Goal: Information Seeking & Learning: Learn about a topic

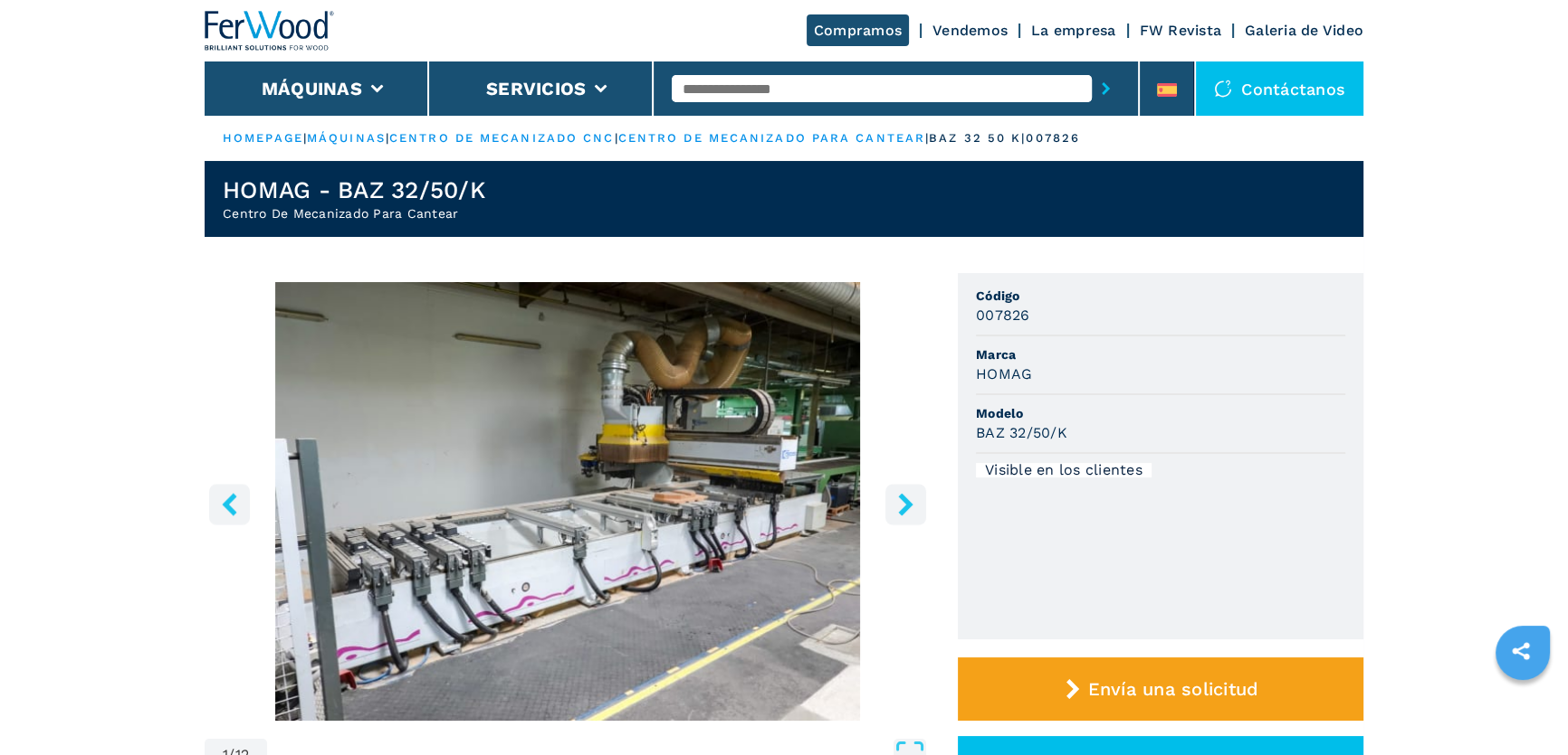
click at [904, 503] on icon "right-button" at bounding box center [905, 504] width 22 height 22
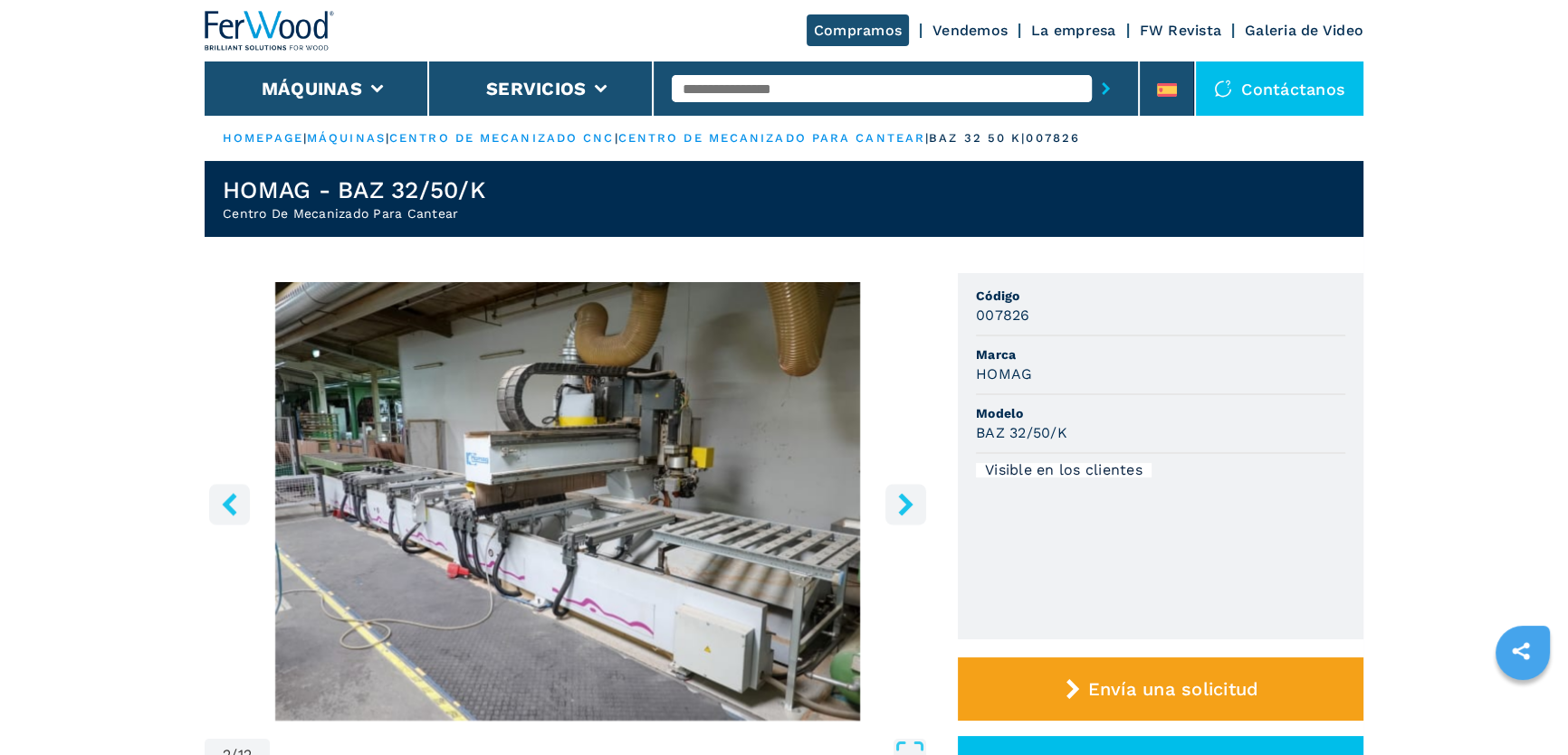
click at [904, 499] on icon "right-button" at bounding box center [904, 504] width 14 height 22
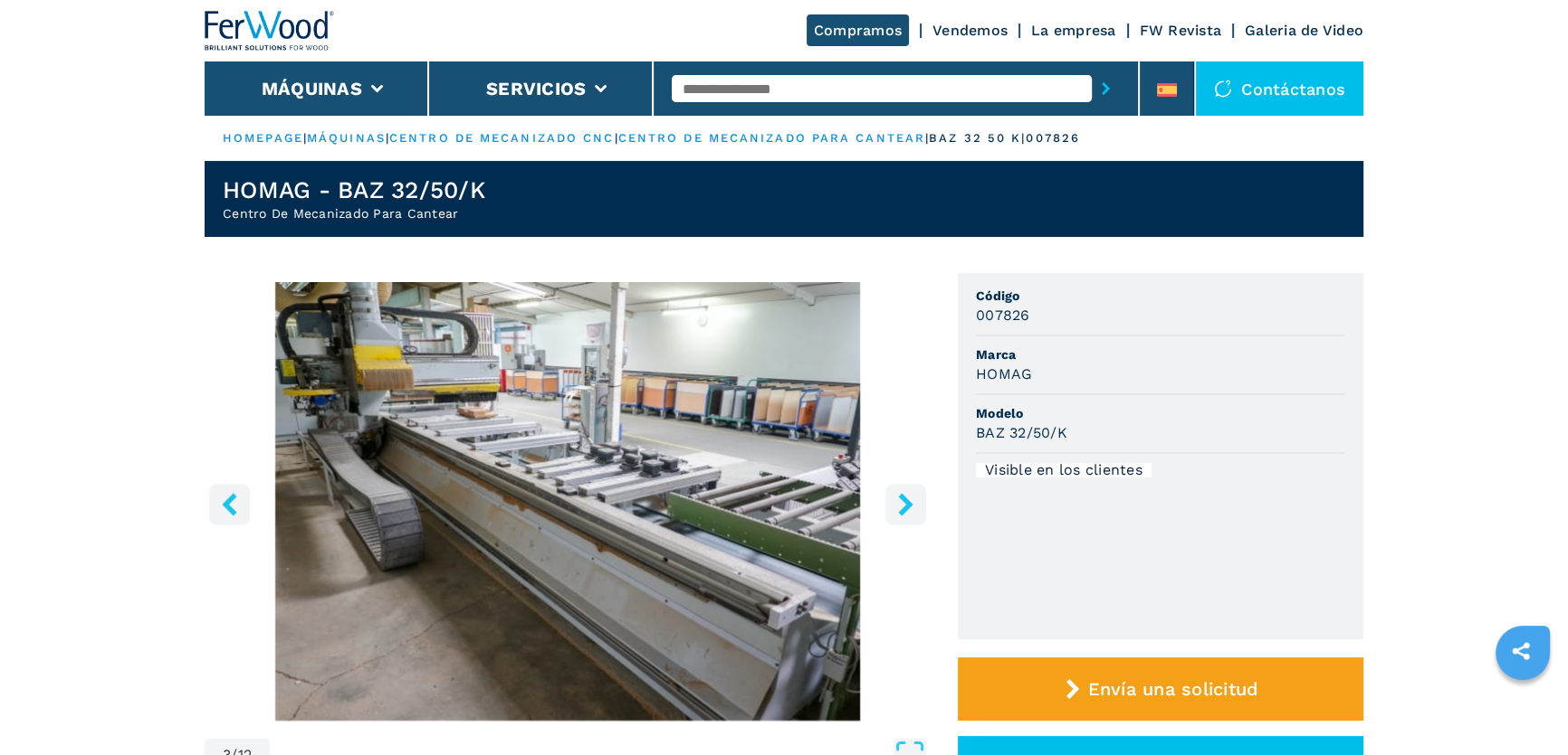
click at [903, 499] on icon "right-button" at bounding box center [904, 504] width 14 height 22
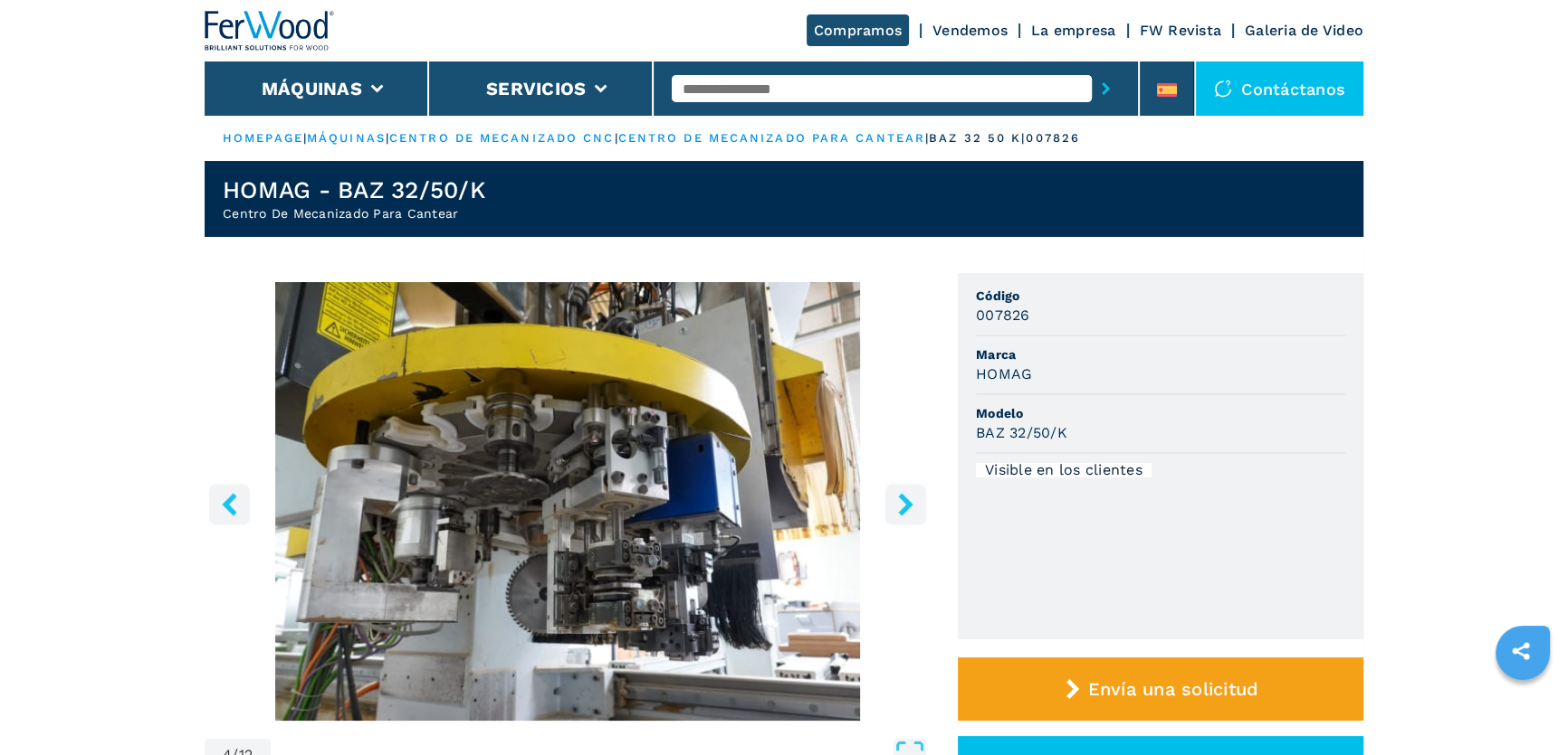
drag, startPoint x: 262, startPoint y: 271, endPoint x: 872, endPoint y: 725, distance: 760.4
drag, startPoint x: 875, startPoint y: 737, endPoint x: 261, endPoint y: 263, distance: 775.7
drag, startPoint x: 256, startPoint y: 263, endPoint x: 873, endPoint y: 731, distance: 774.4
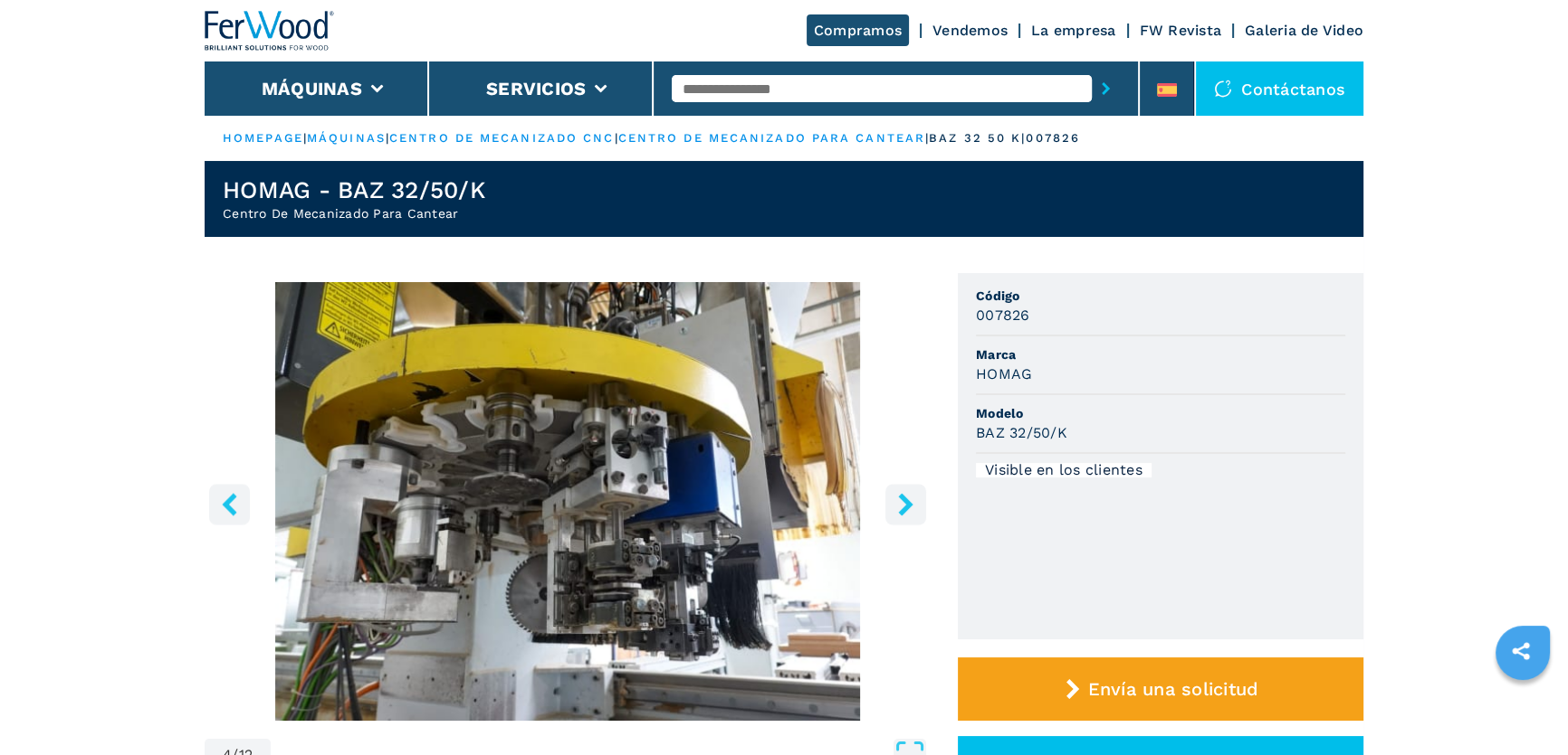
drag, startPoint x: 267, startPoint y: 267, endPoint x: 876, endPoint y: 731, distance: 765.6
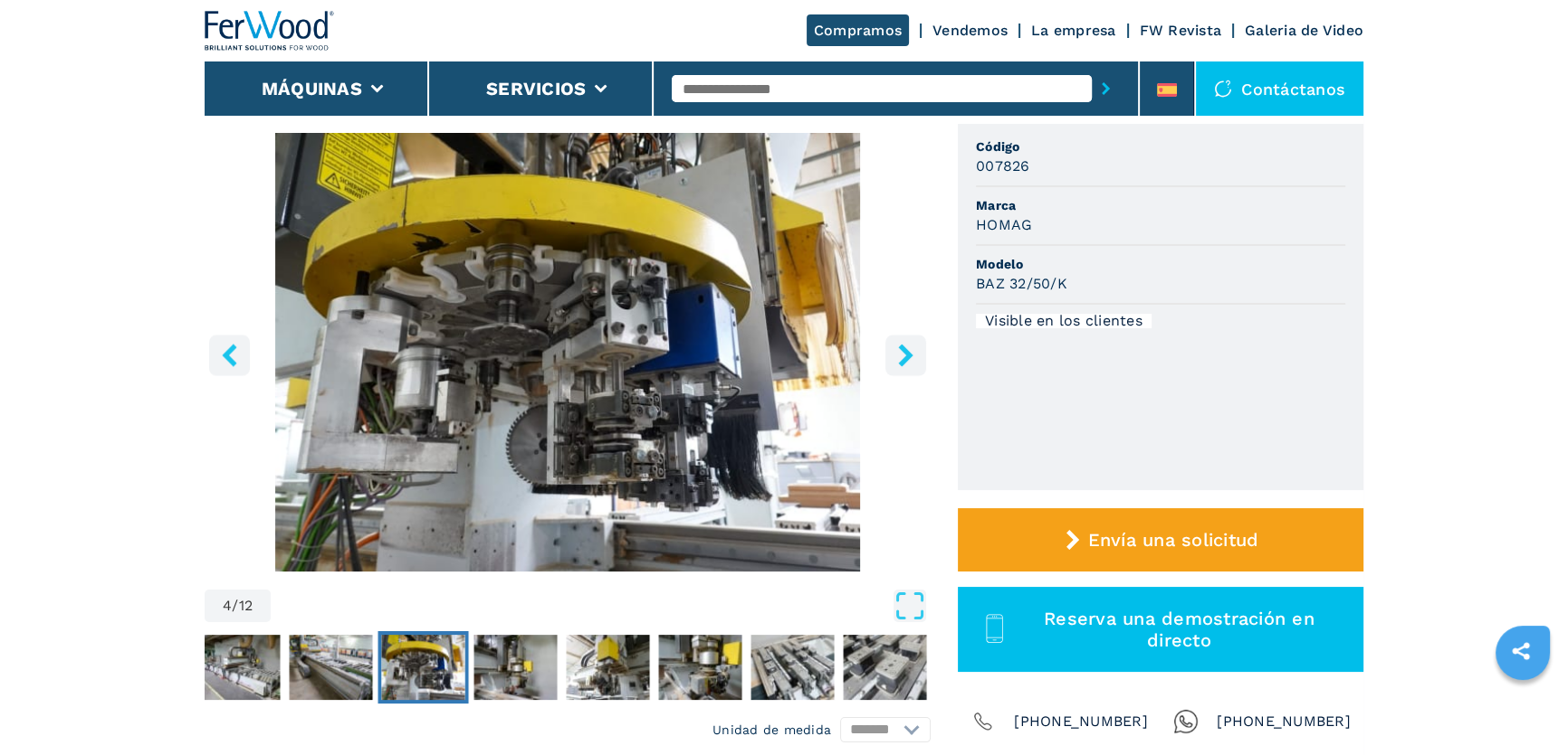
scroll to position [410, 0]
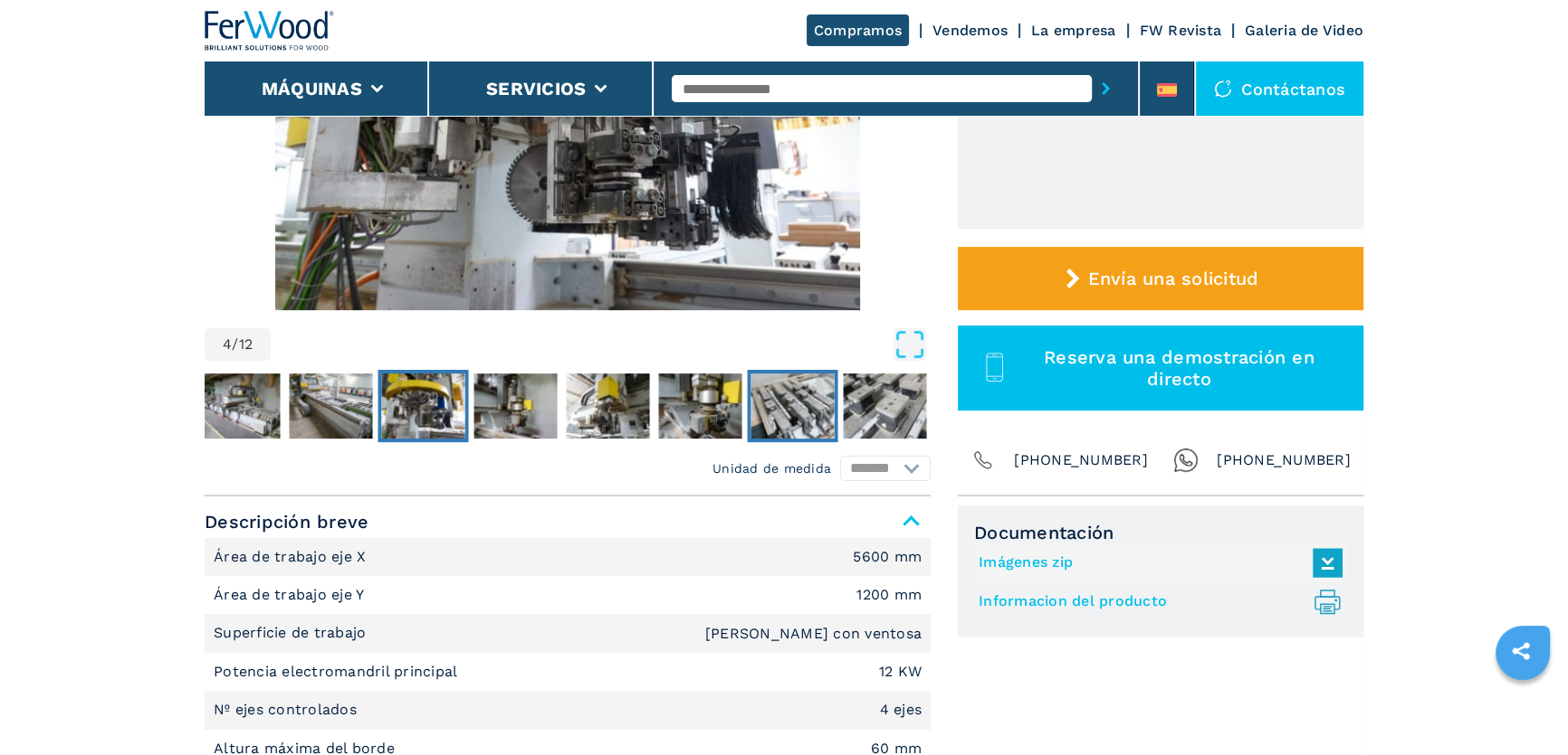
click at [799, 411] on img "Go to Slide 8" at bounding box center [792, 405] width 83 height 65
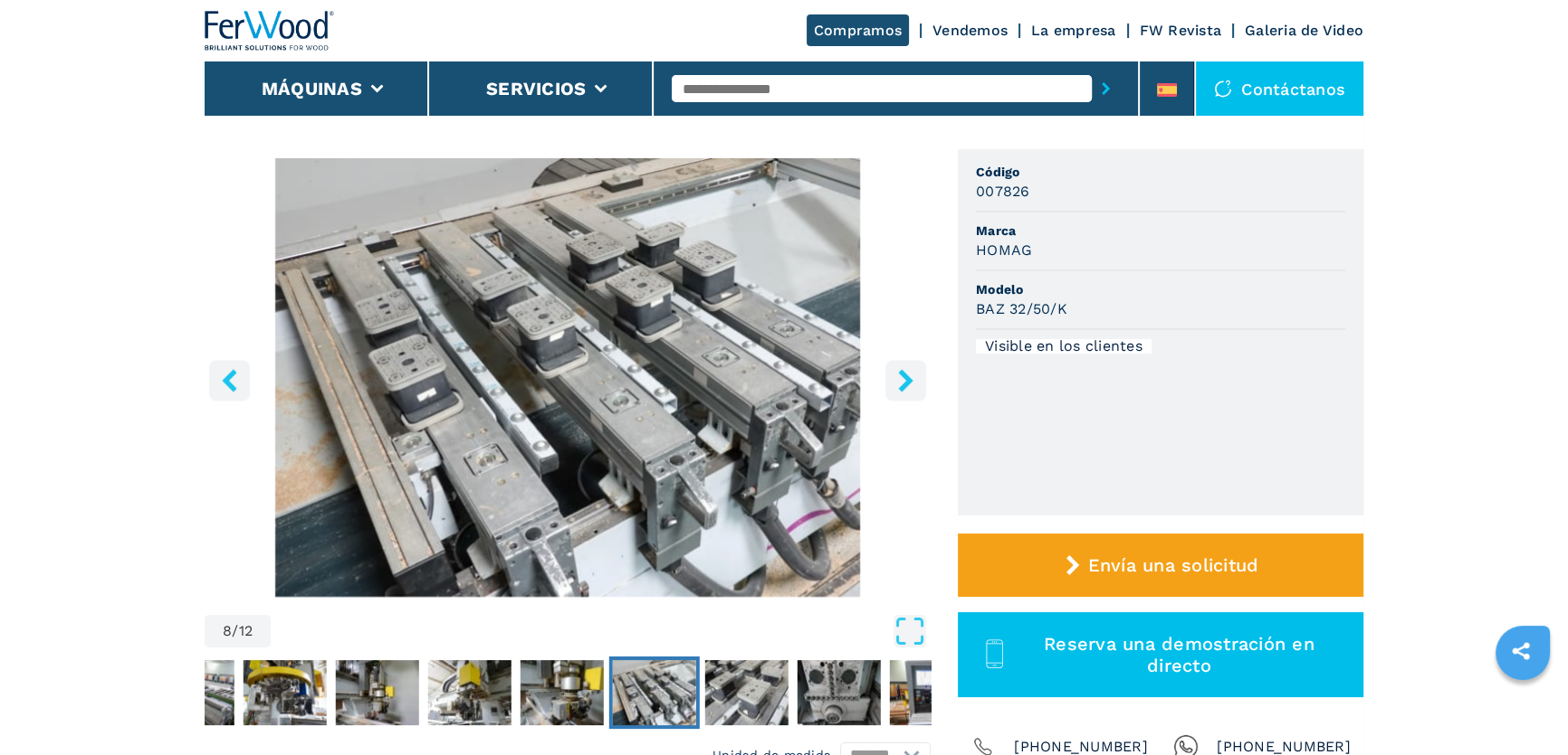
scroll to position [164, 0]
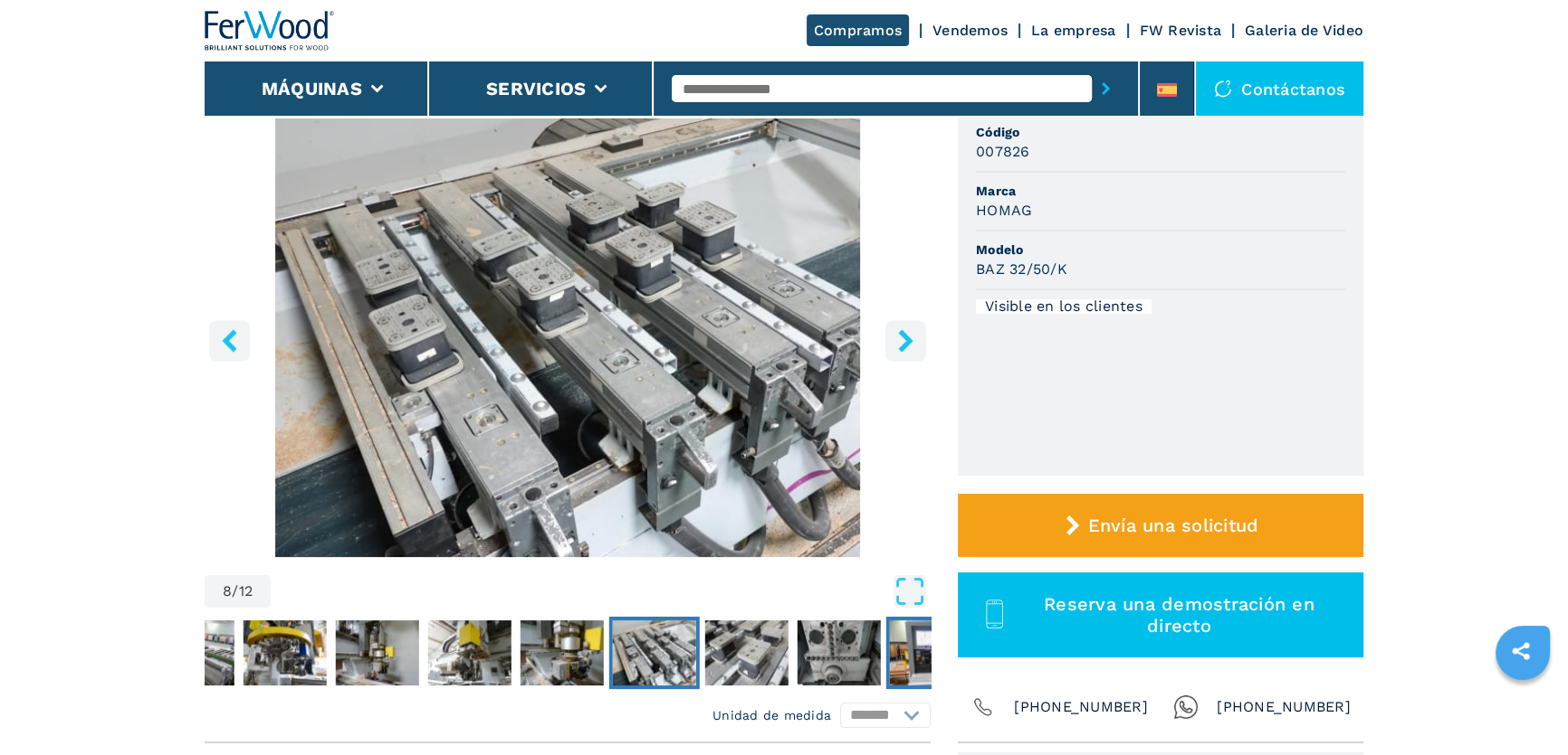
click at [909, 642] on img "Go to Slide 11" at bounding box center [931, 653] width 83 height 65
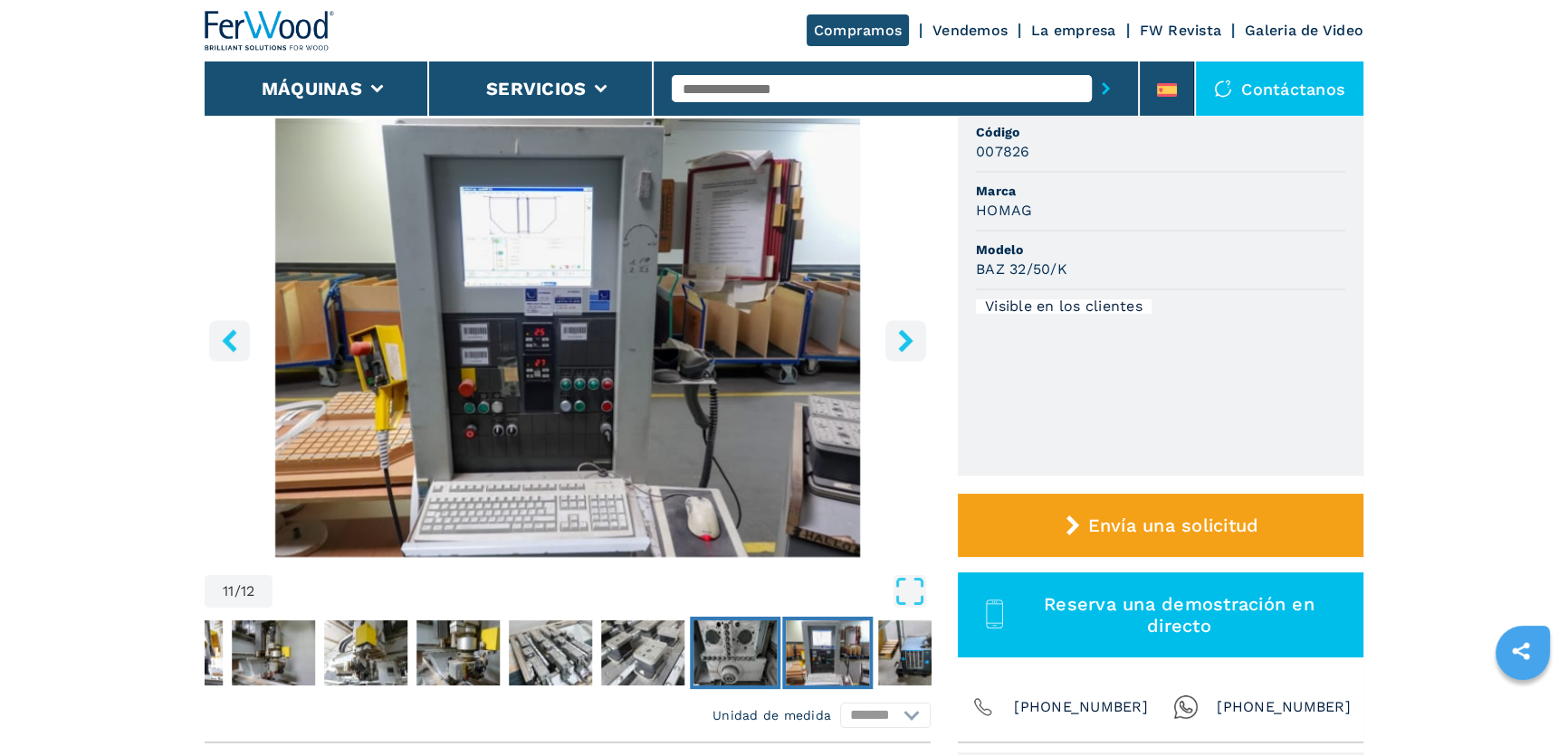
click at [725, 653] on img "Go to Slide 10" at bounding box center [735, 653] width 83 height 65
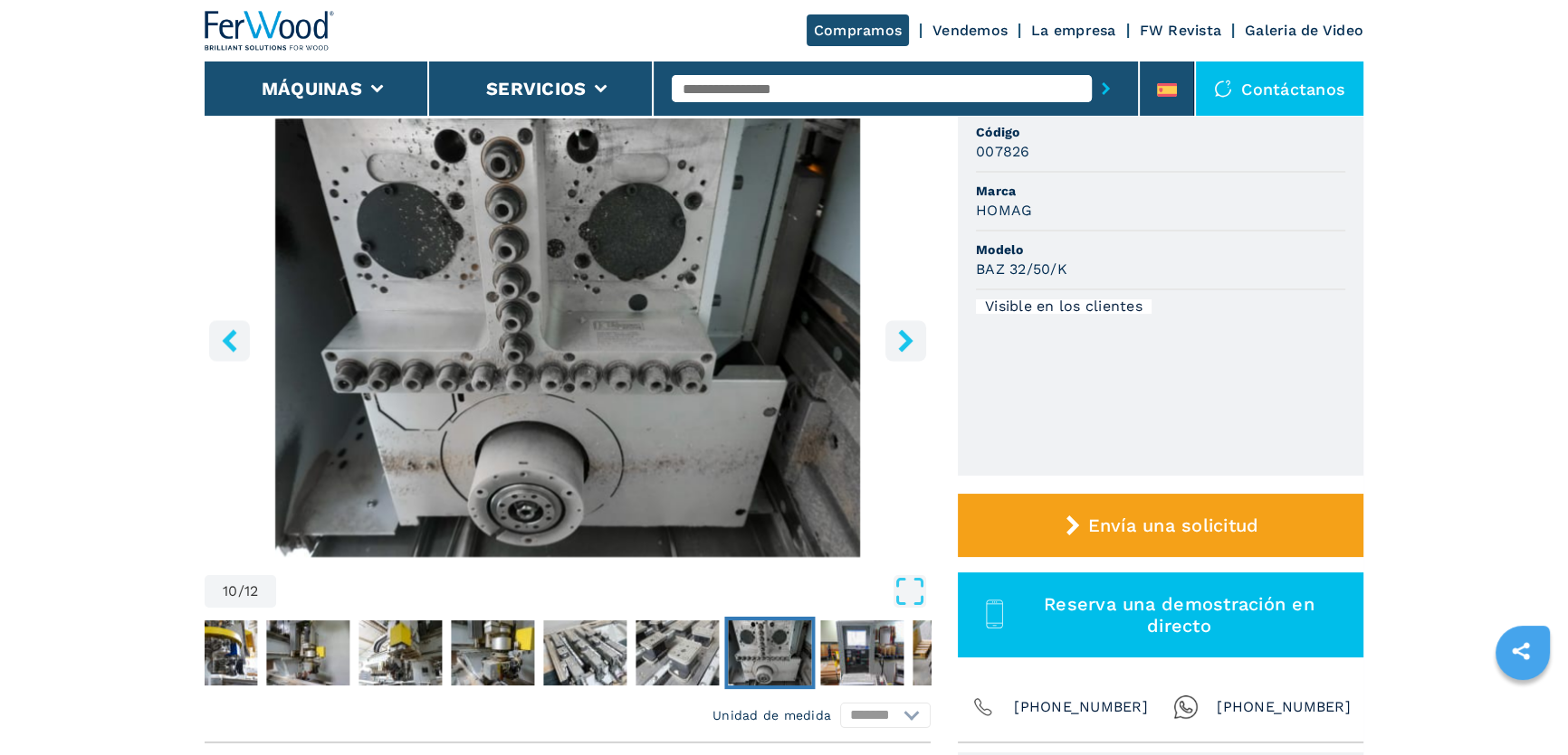
click at [748, 662] on img "Go to Slide 10" at bounding box center [769, 653] width 83 height 65
click at [852, 653] on img "Go to Slide 11" at bounding box center [862, 653] width 83 height 65
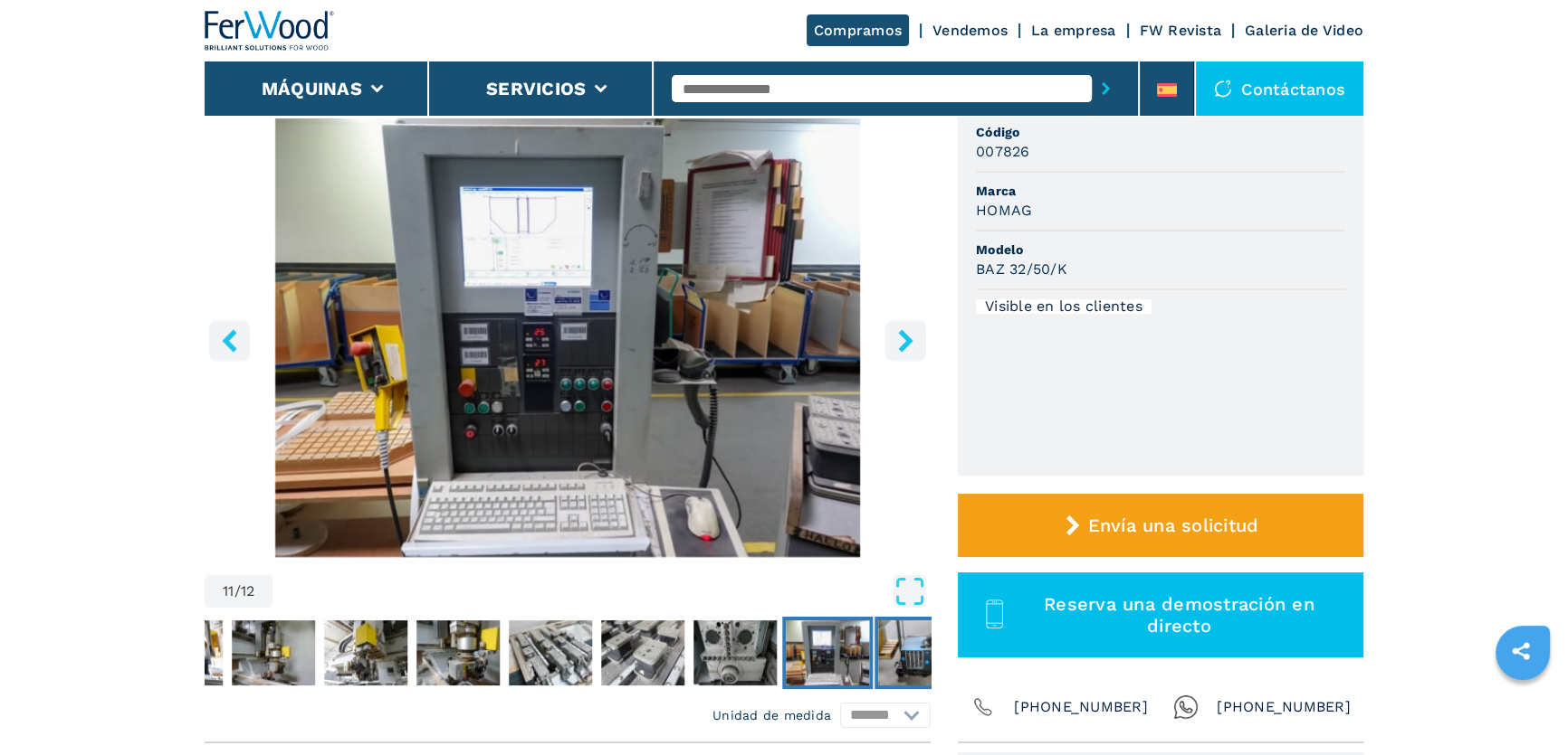
click at [890, 667] on img "Go to Slide 12" at bounding box center [920, 653] width 83 height 65
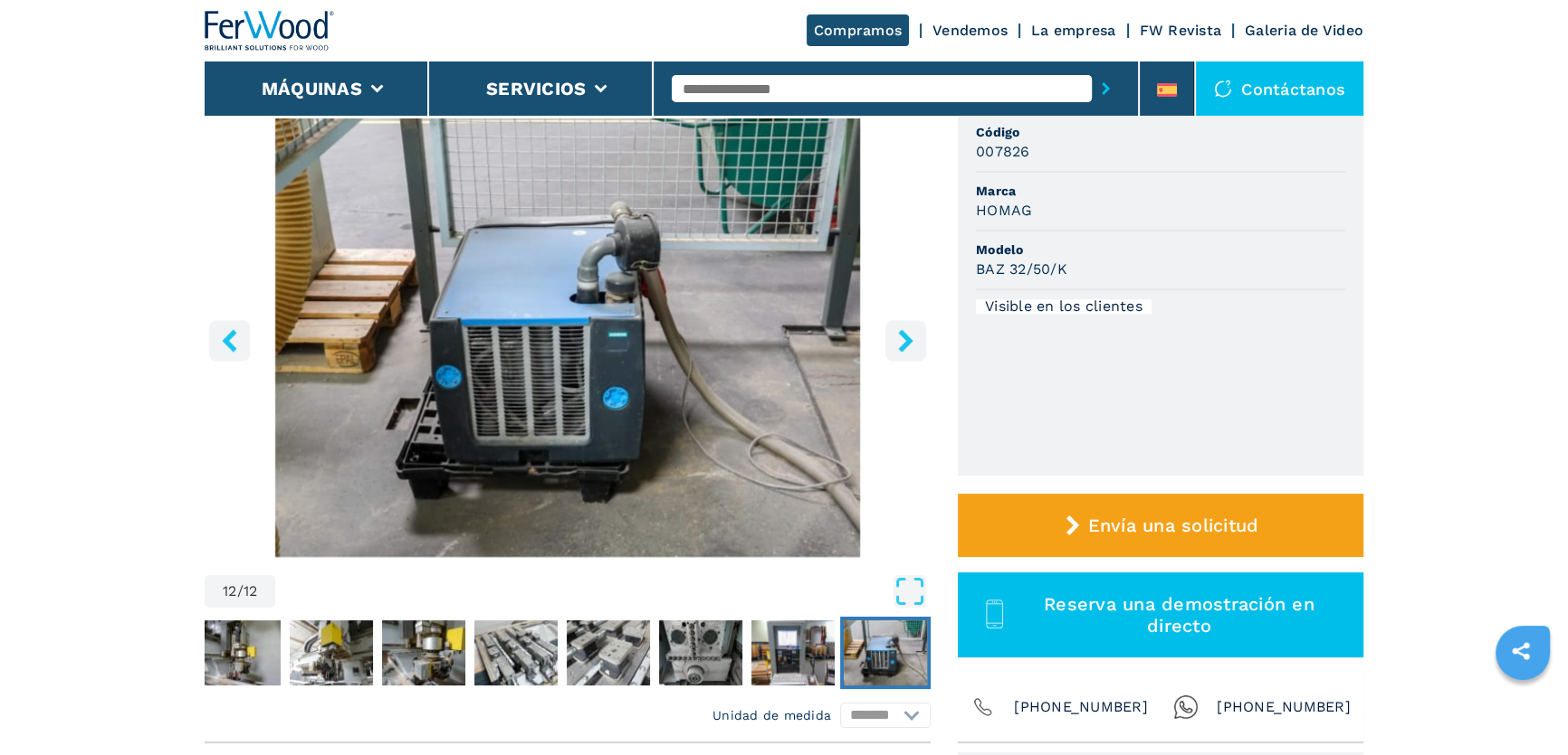
click at [894, 667] on img "Go to Slide 12" at bounding box center [885, 653] width 83 height 65
click at [518, 646] on img "Go to Slide 8" at bounding box center [516, 653] width 83 height 65
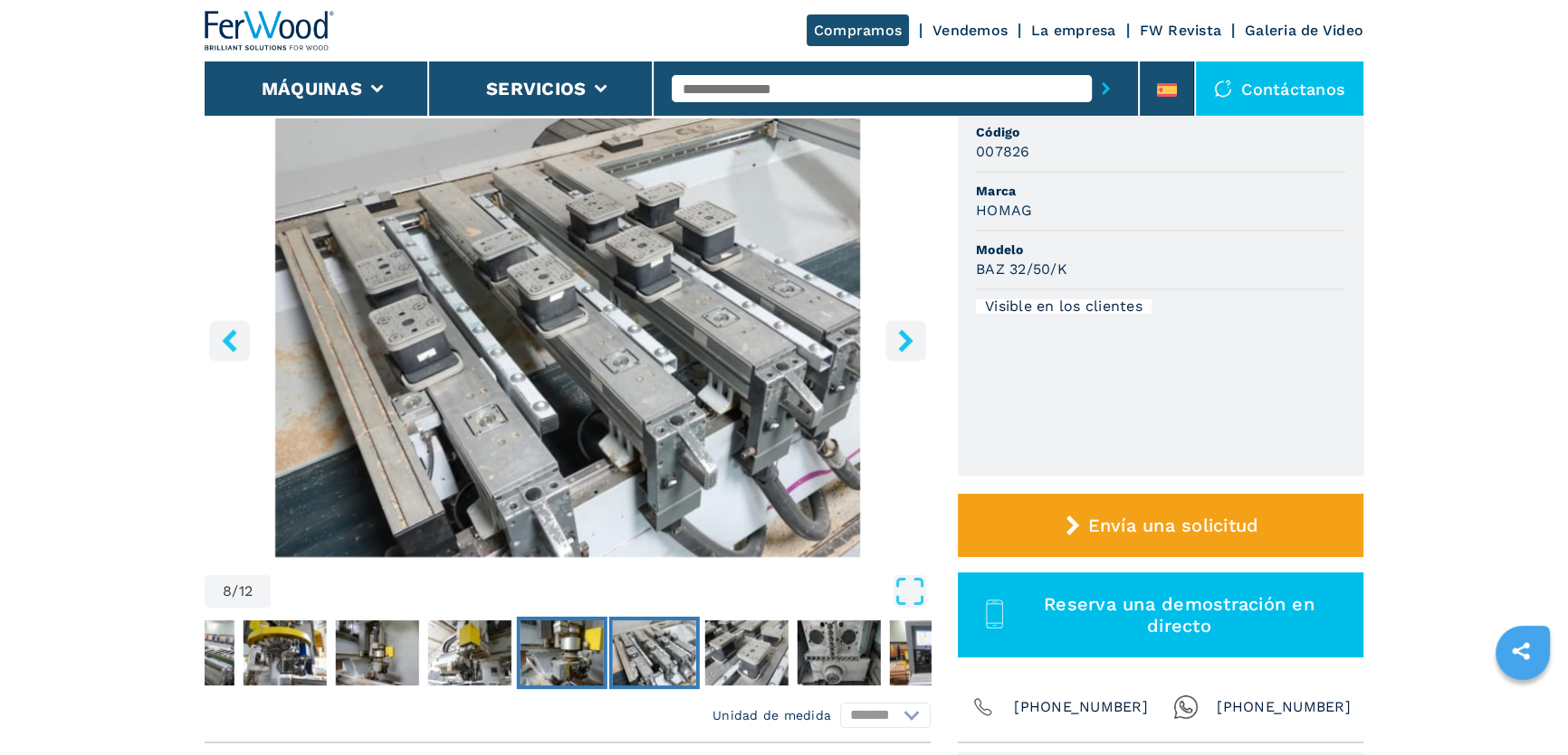
click at [558, 651] on img "Go to Slide 7" at bounding box center [562, 653] width 83 height 65
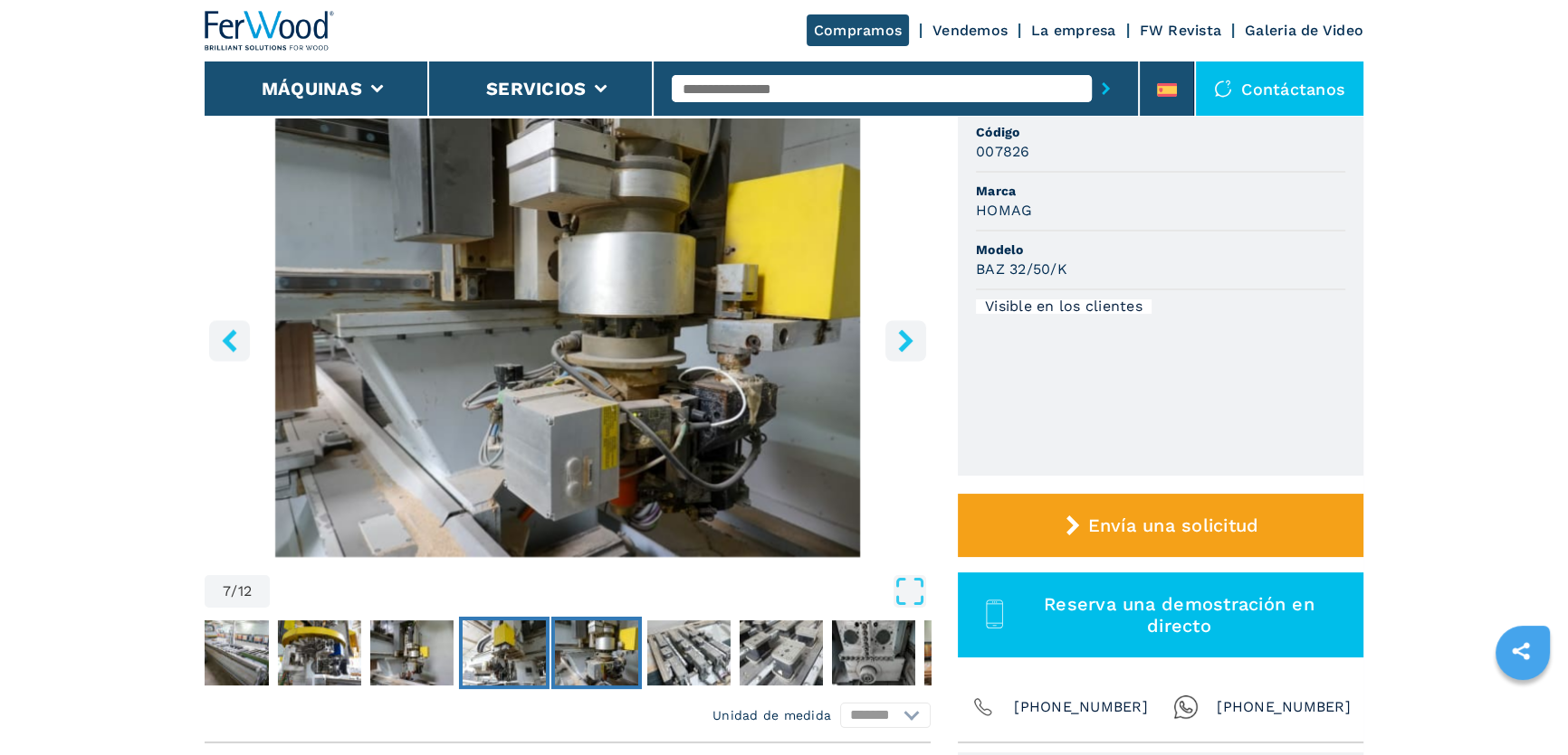
click at [502, 654] on img "Go to Slide 6" at bounding box center [504, 653] width 83 height 65
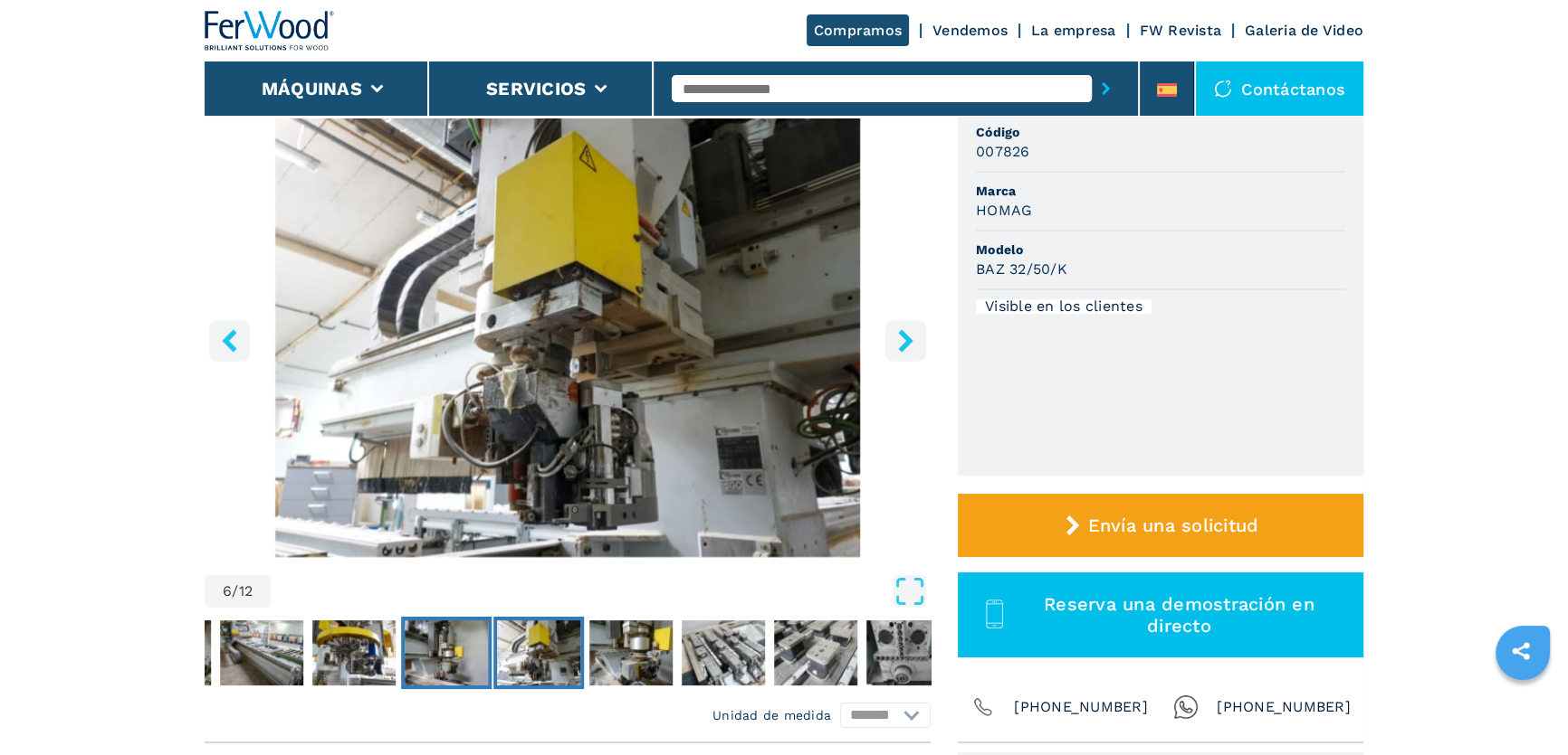
click at [450, 651] on img "Go to Slide 5" at bounding box center [446, 653] width 83 height 65
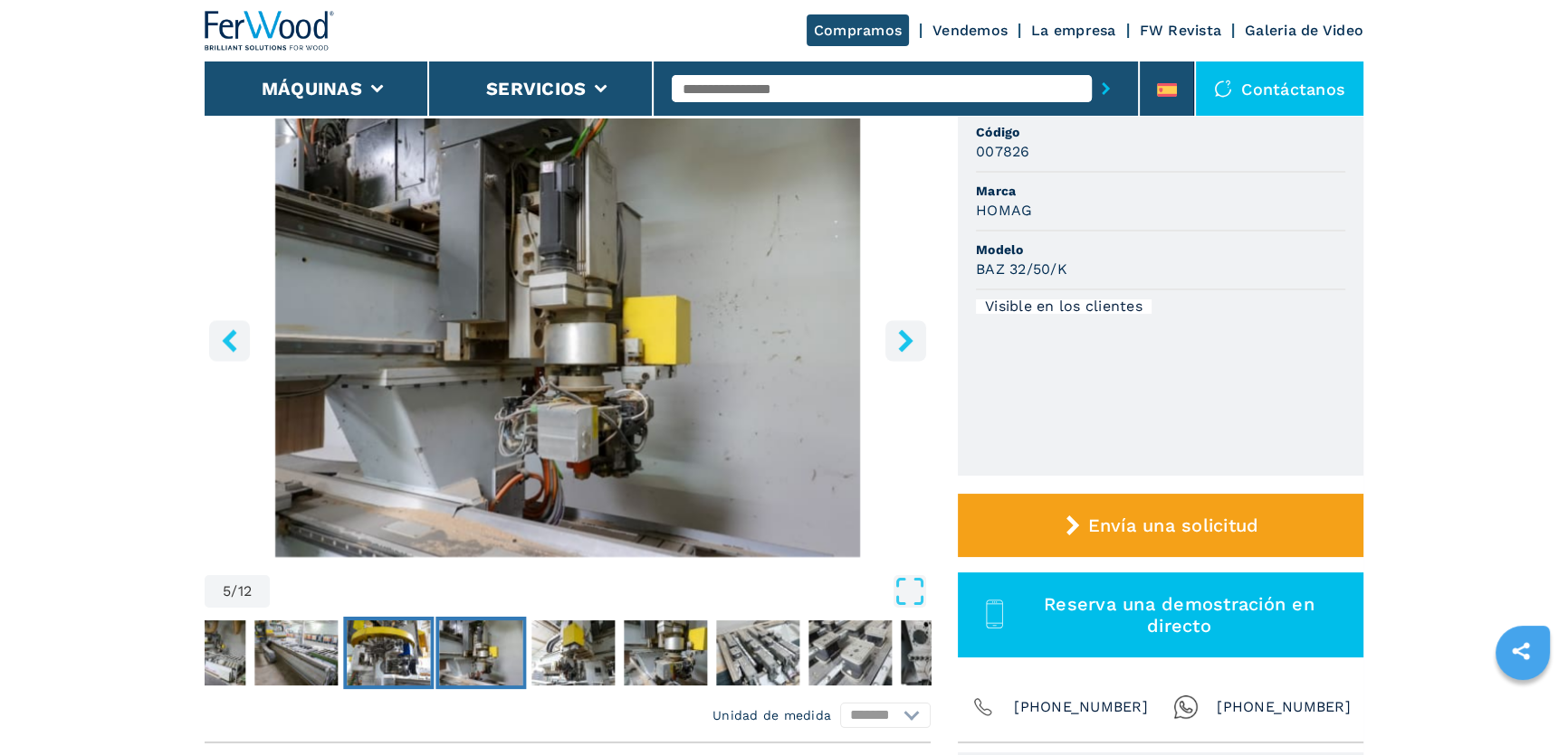
click at [394, 644] on img "Go to Slide 4" at bounding box center [388, 653] width 83 height 65
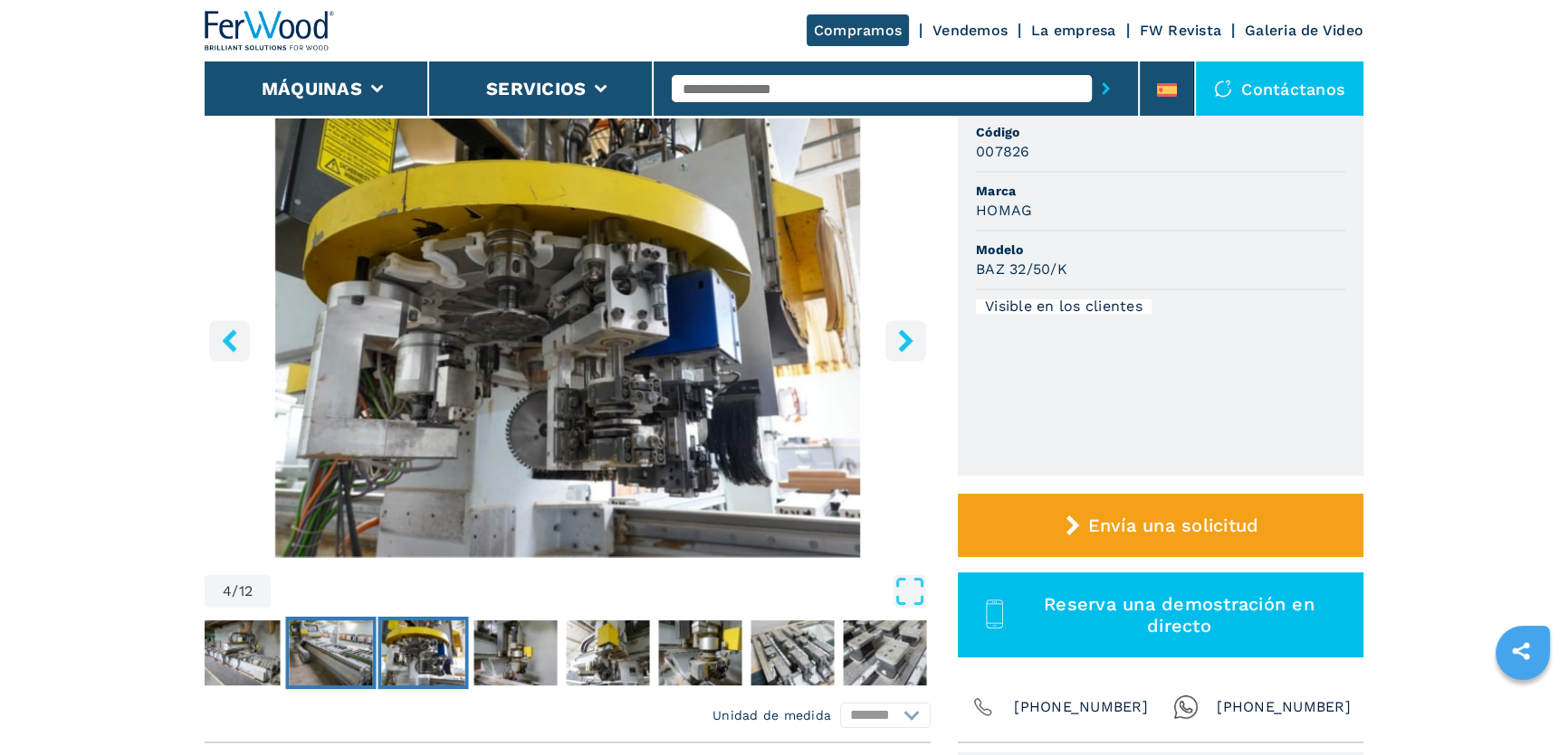
click at [295, 643] on img "Go to Slide 3" at bounding box center [330, 653] width 83 height 65
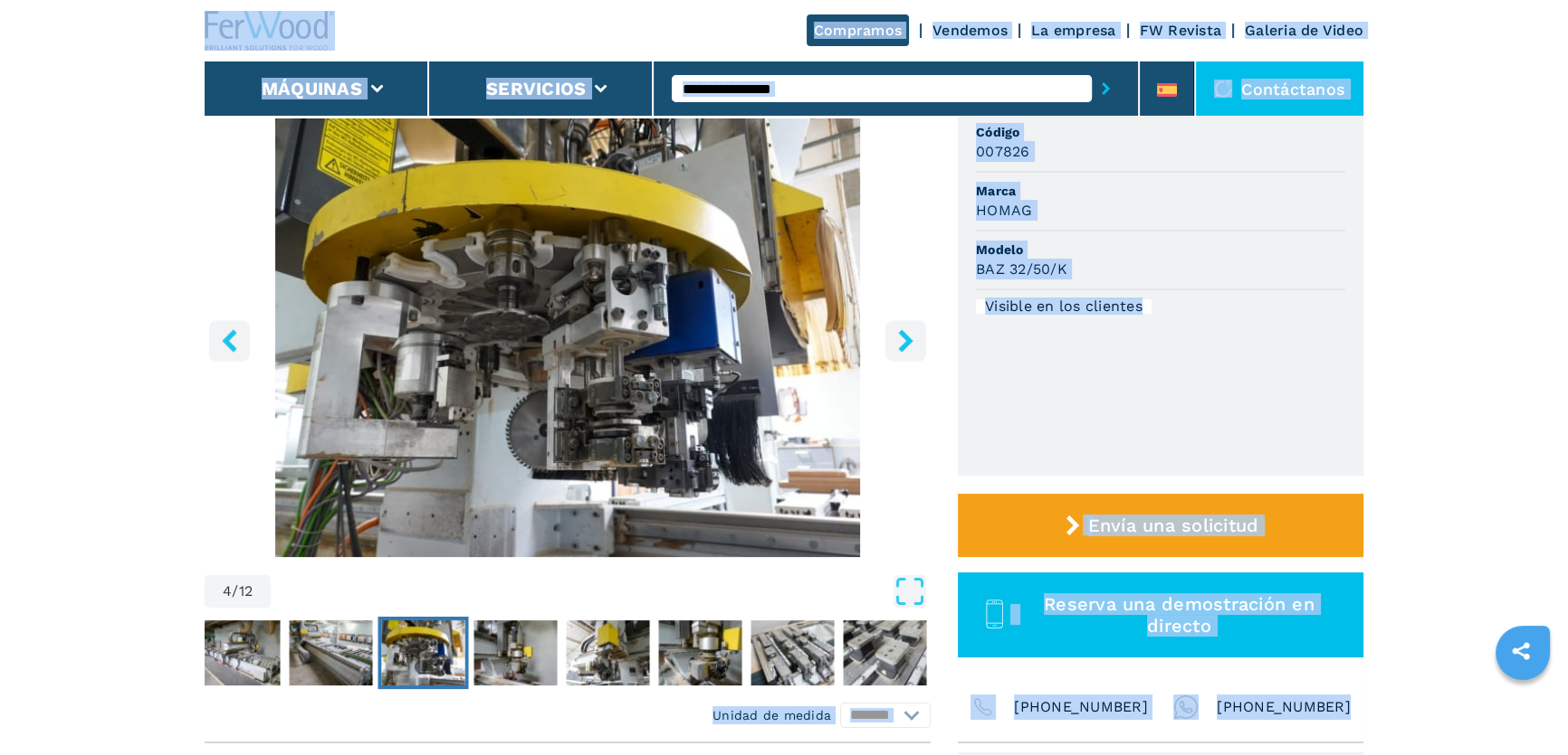
drag, startPoint x: 53, startPoint y: 7, endPoint x: 1473, endPoint y: 706, distance: 1582.7
click at [166, 16] on header "Compramos Vendemos La empresa FW Revista Galeria de Video Máquinas Servicios Co…" at bounding box center [784, 58] width 1568 height 116
drag, startPoint x: 176, startPoint y: 7, endPoint x: 1397, endPoint y: 739, distance: 1423.6
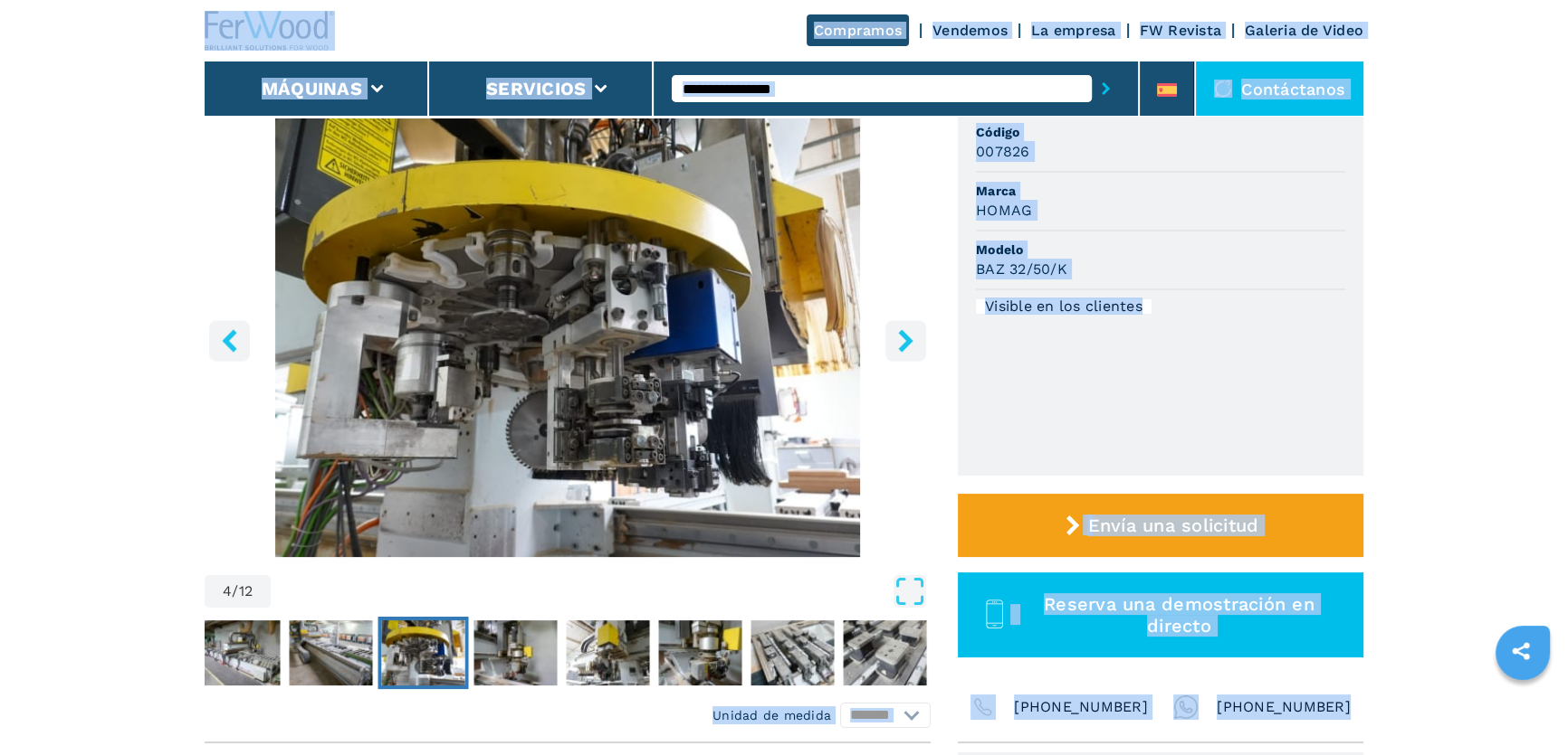
drag, startPoint x: 175, startPoint y: 7, endPoint x: 1430, endPoint y: 736, distance: 1451.4
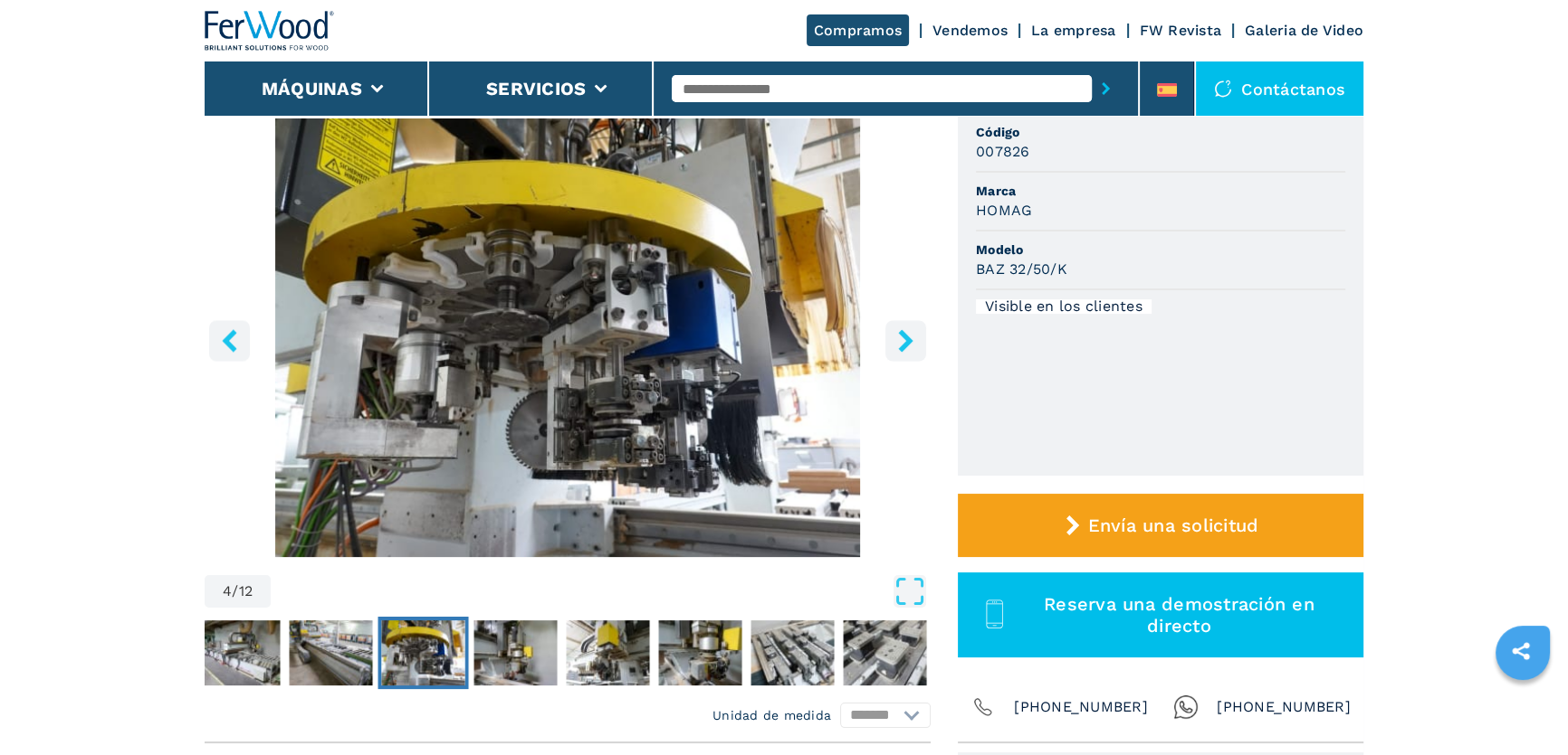
click at [903, 350] on icon "right-button" at bounding box center [905, 340] width 22 height 22
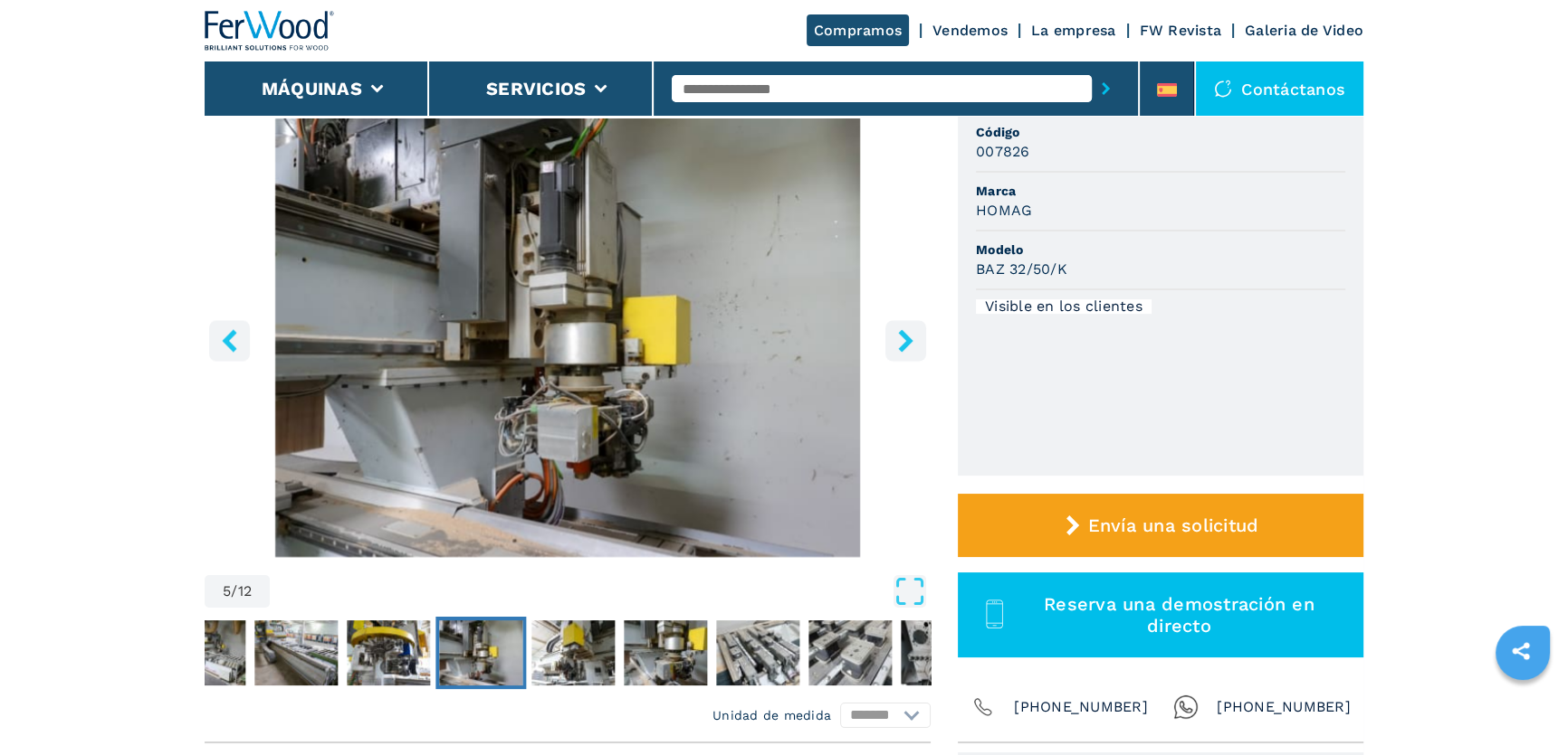
click at [906, 337] on icon "right-button" at bounding box center [904, 340] width 14 height 22
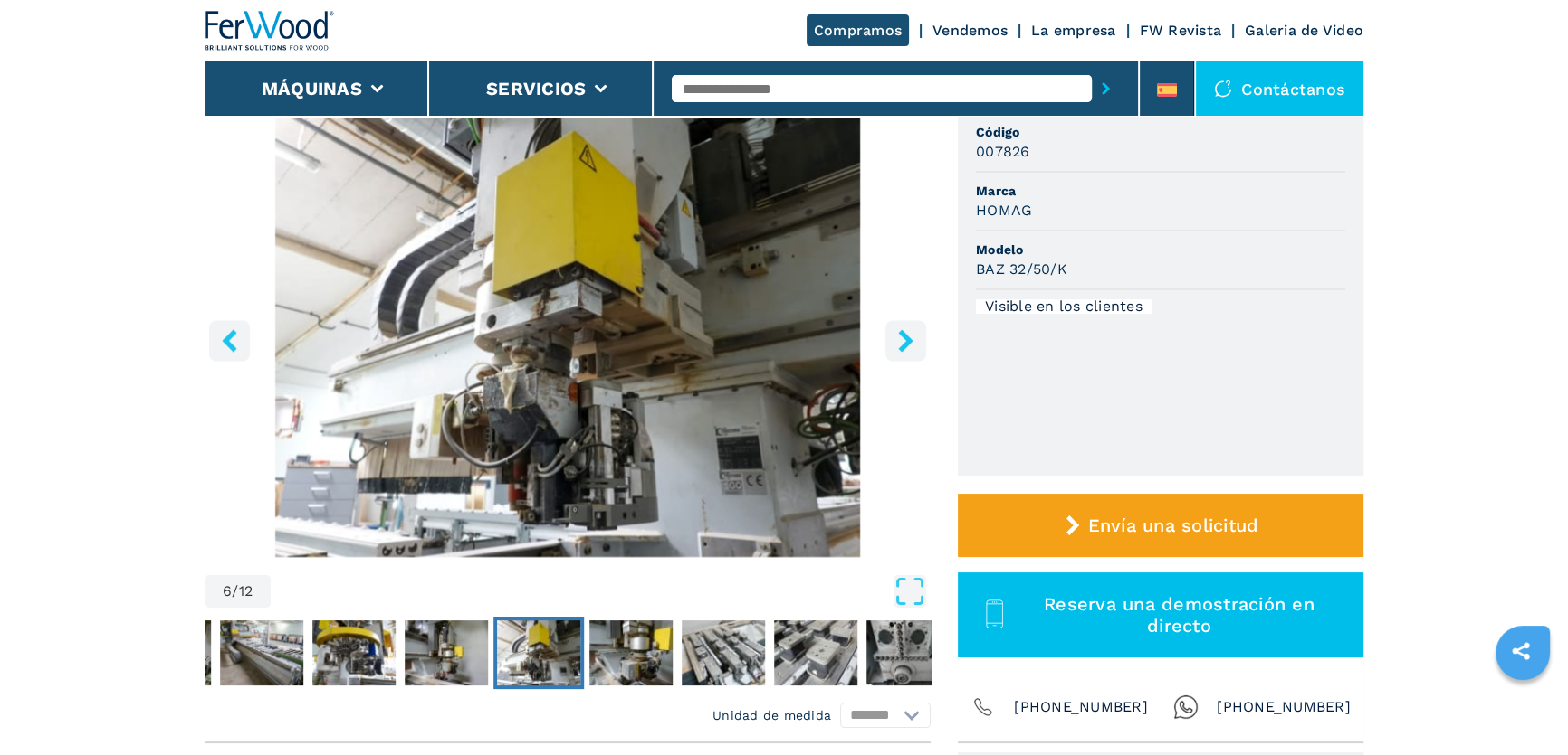
click at [907, 329] on icon "right-button" at bounding box center [905, 340] width 22 height 22
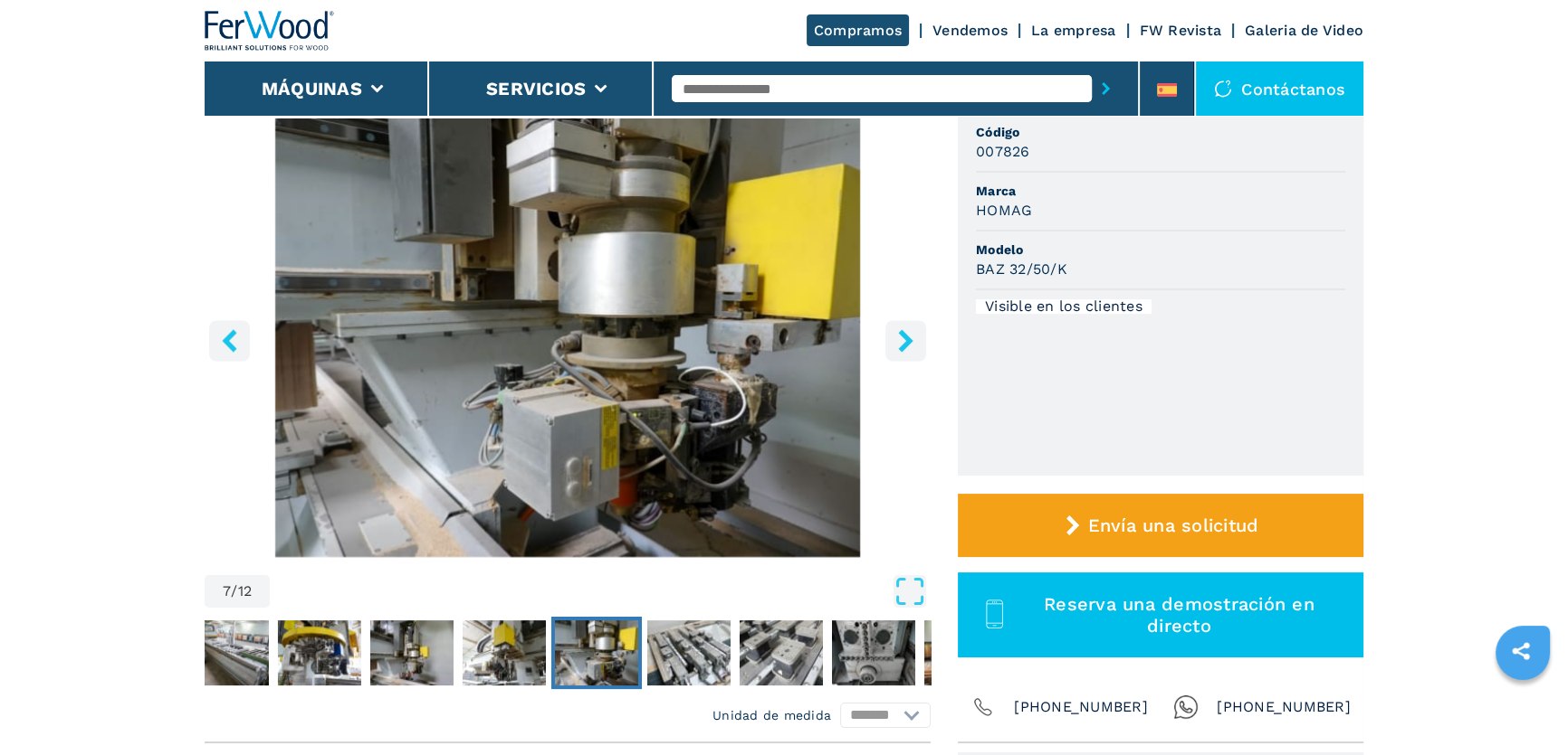
click at [905, 330] on icon "right-button" at bounding box center [905, 340] width 22 height 22
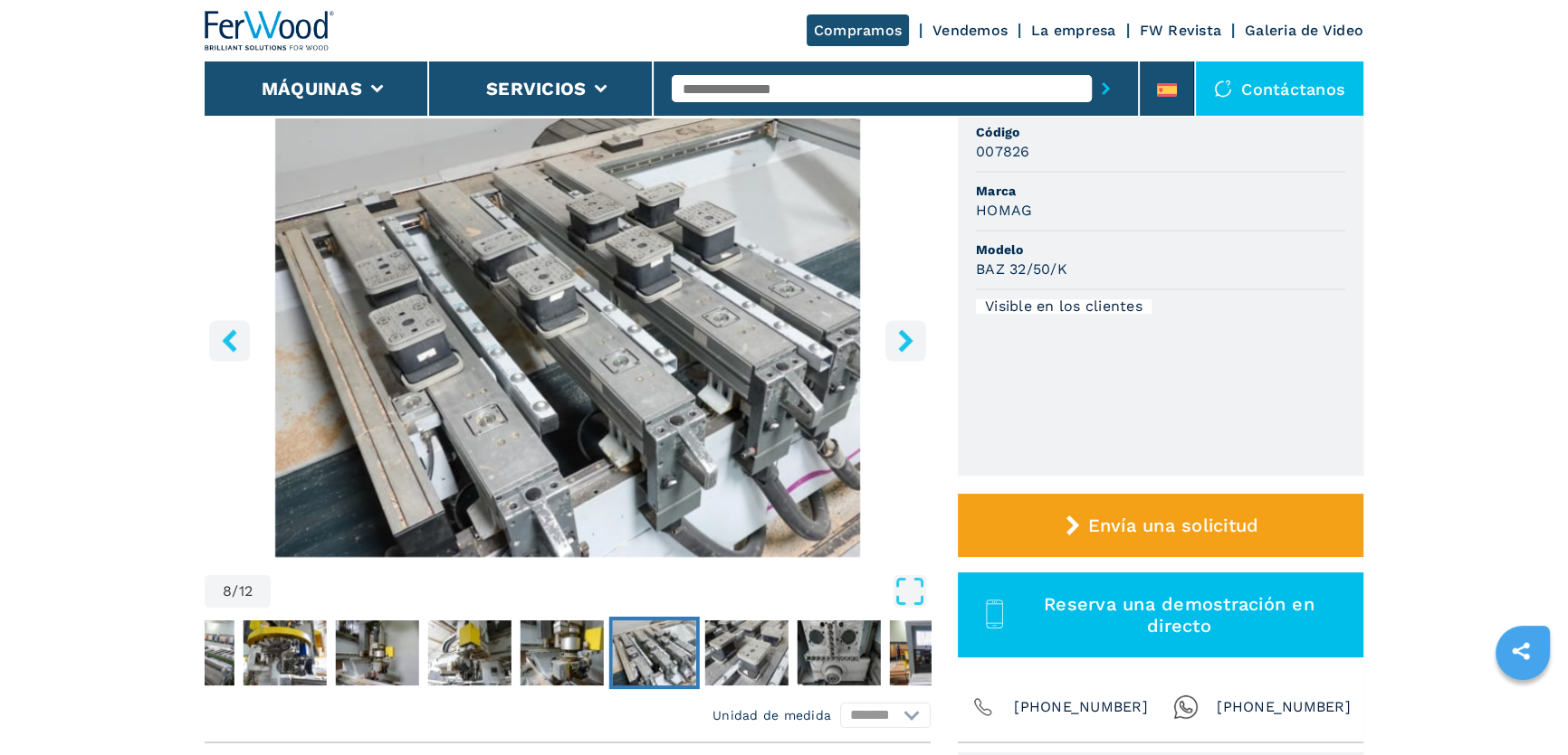
click at [905, 335] on icon "right-button" at bounding box center [904, 340] width 14 height 22
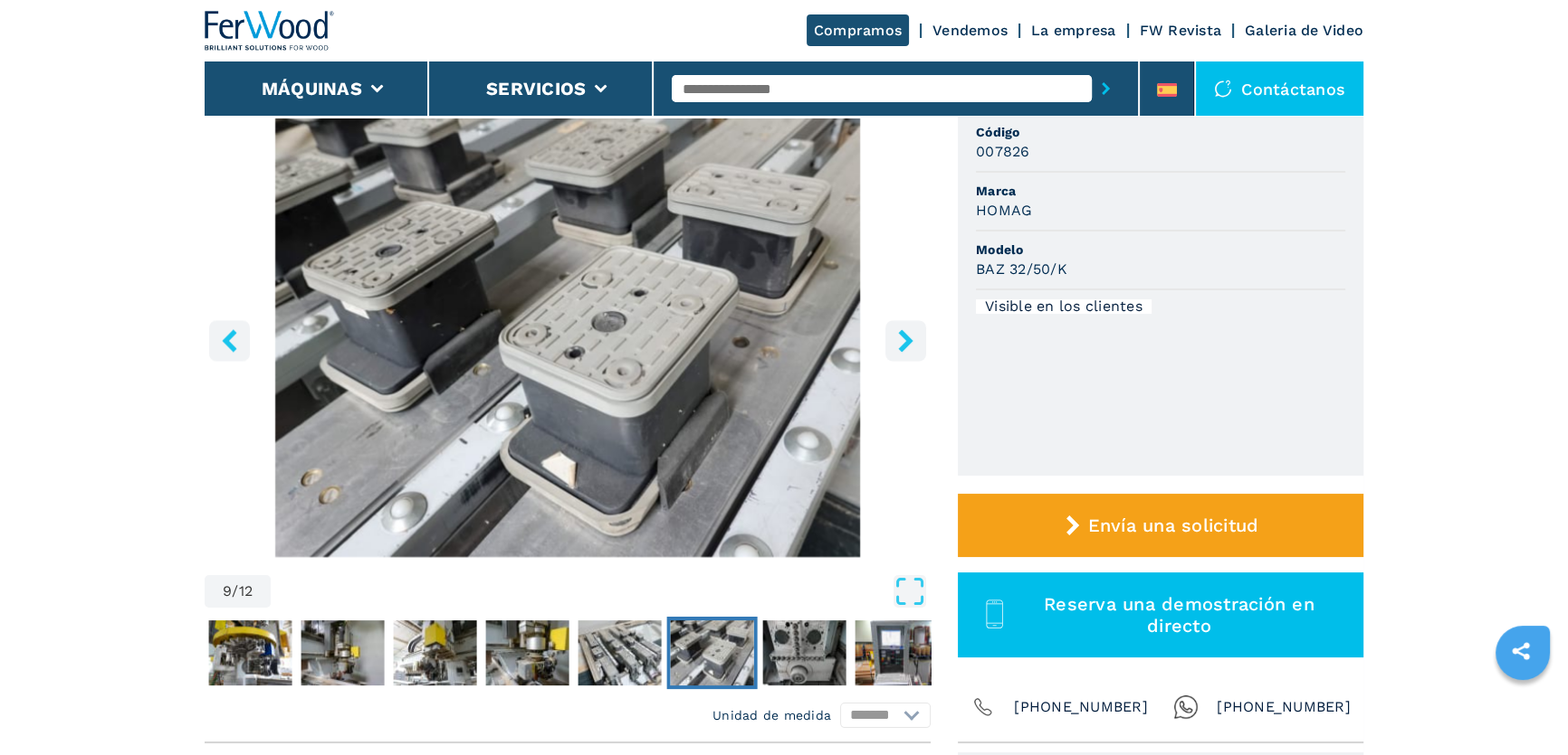
click at [911, 344] on icon "right-button" at bounding box center [905, 340] width 22 height 22
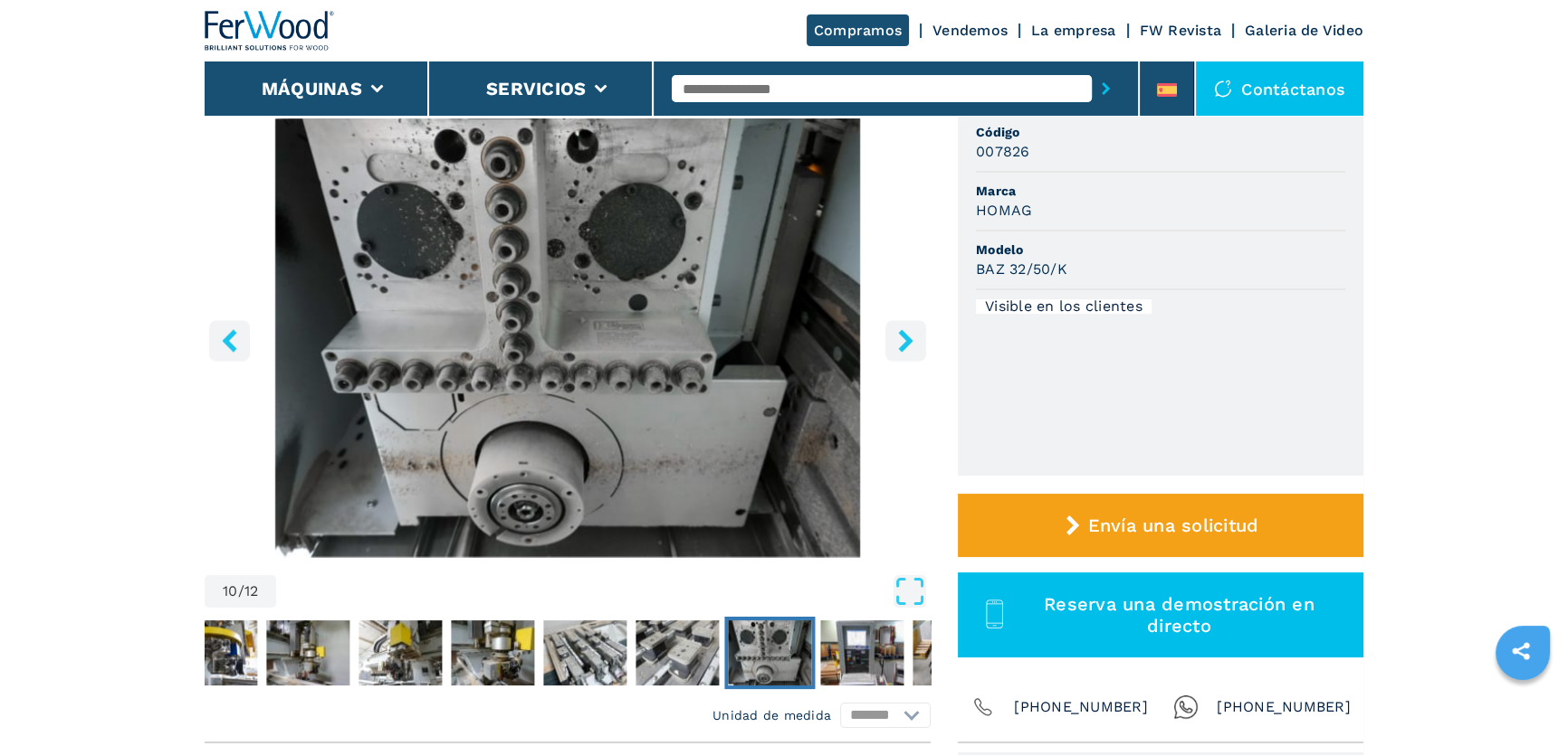
click at [912, 339] on icon "right-button" at bounding box center [905, 340] width 22 height 22
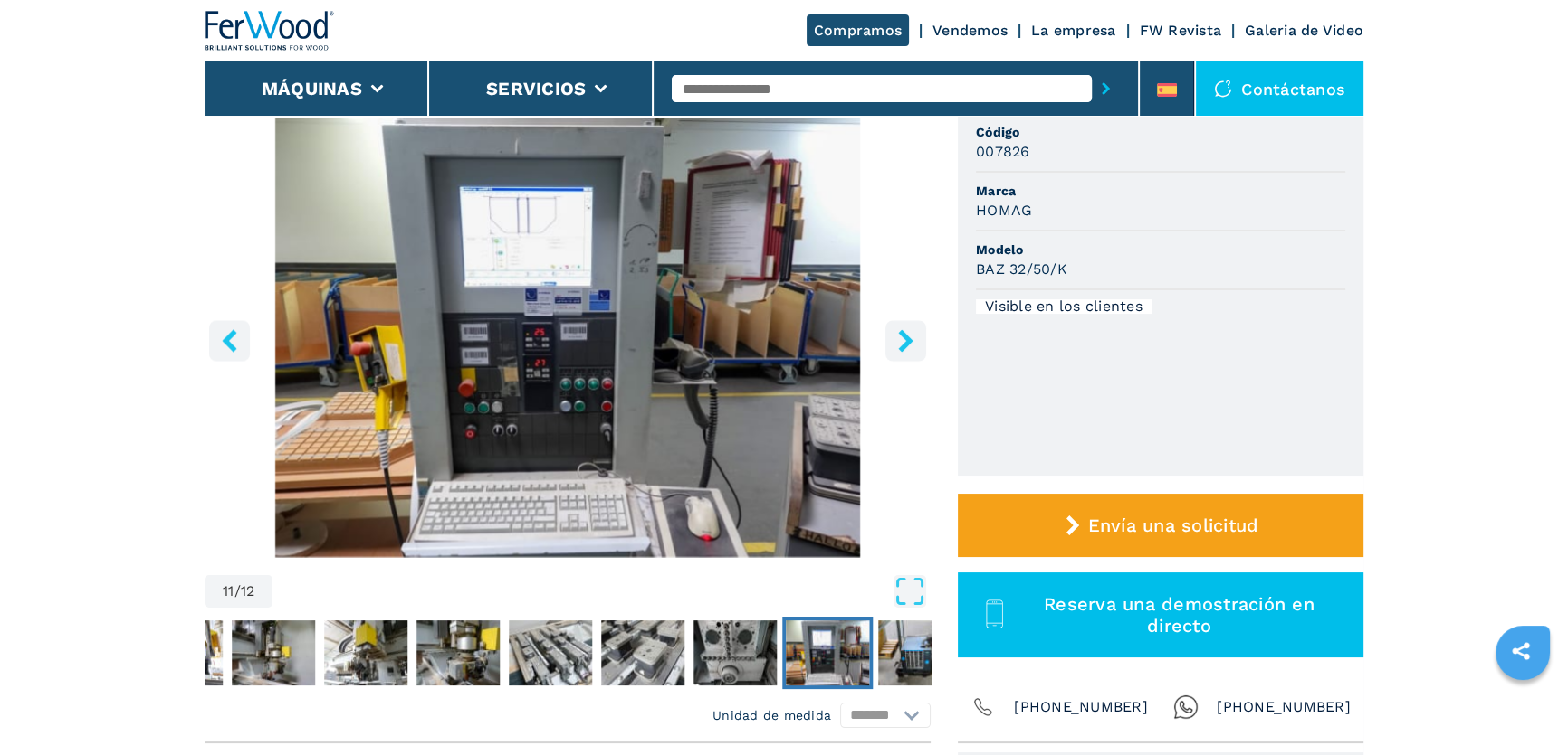
click at [909, 340] on icon "right-button" at bounding box center [904, 340] width 14 height 22
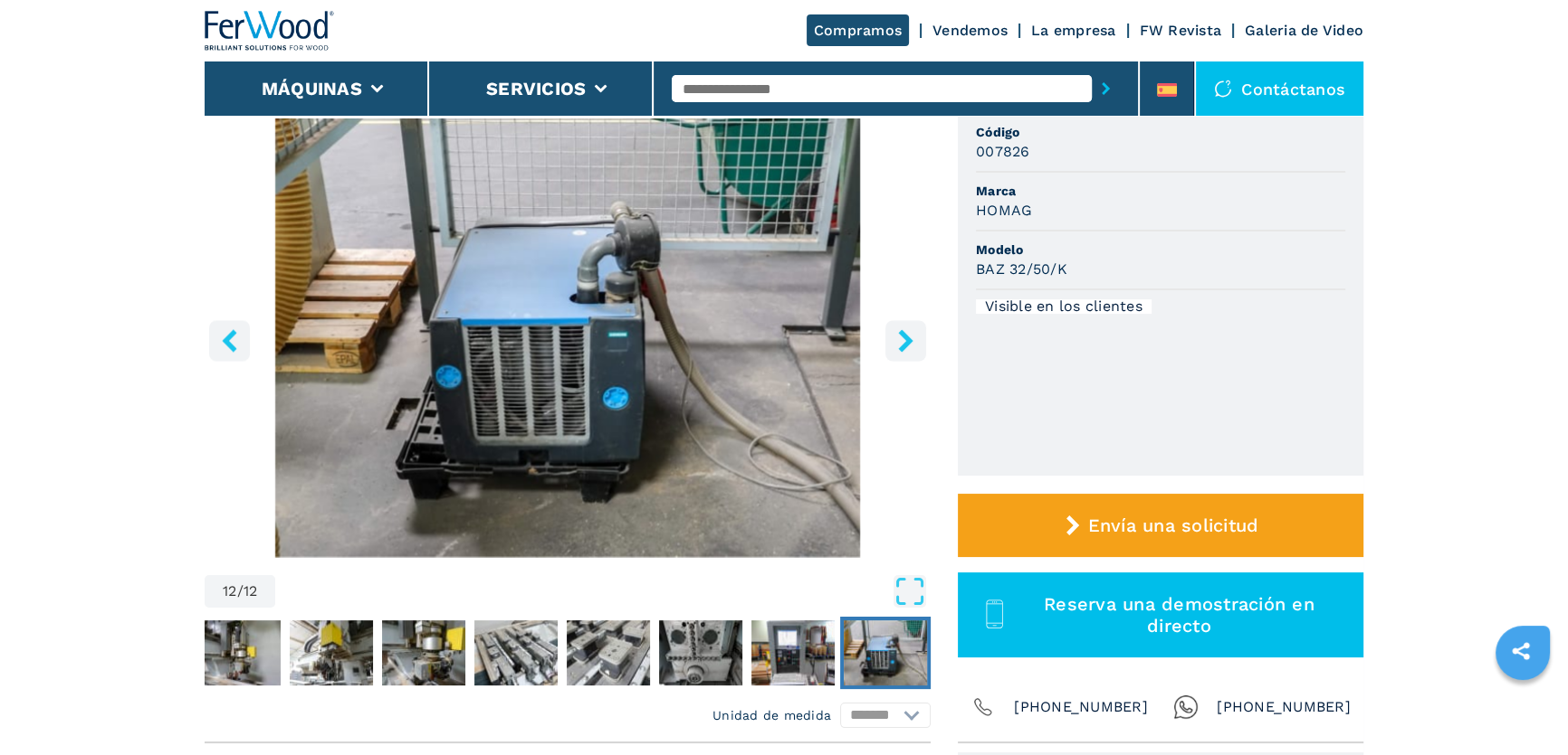
click at [909, 340] on icon "right-button" at bounding box center [904, 340] width 14 height 22
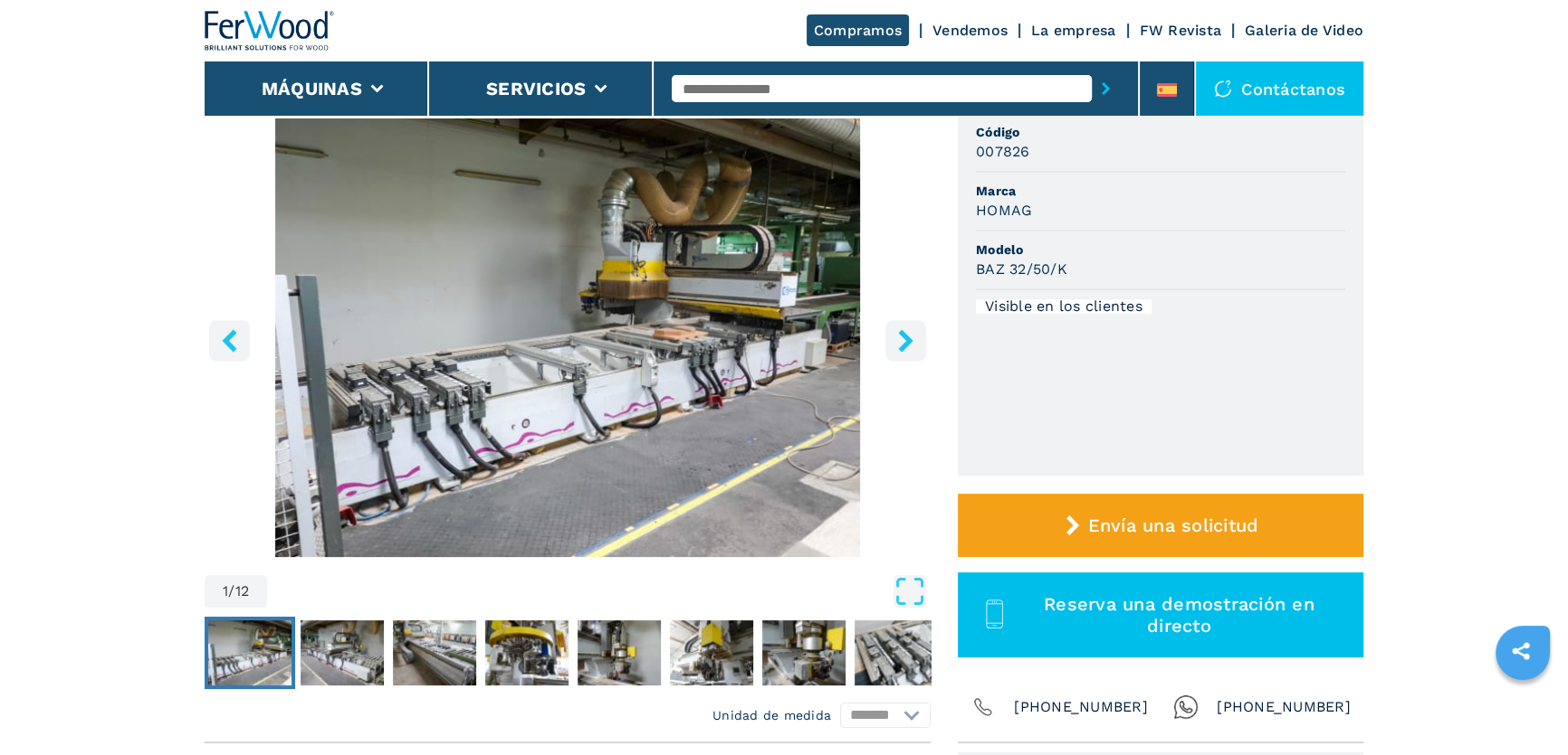
click at [909, 340] on icon "right-button" at bounding box center [904, 340] width 14 height 22
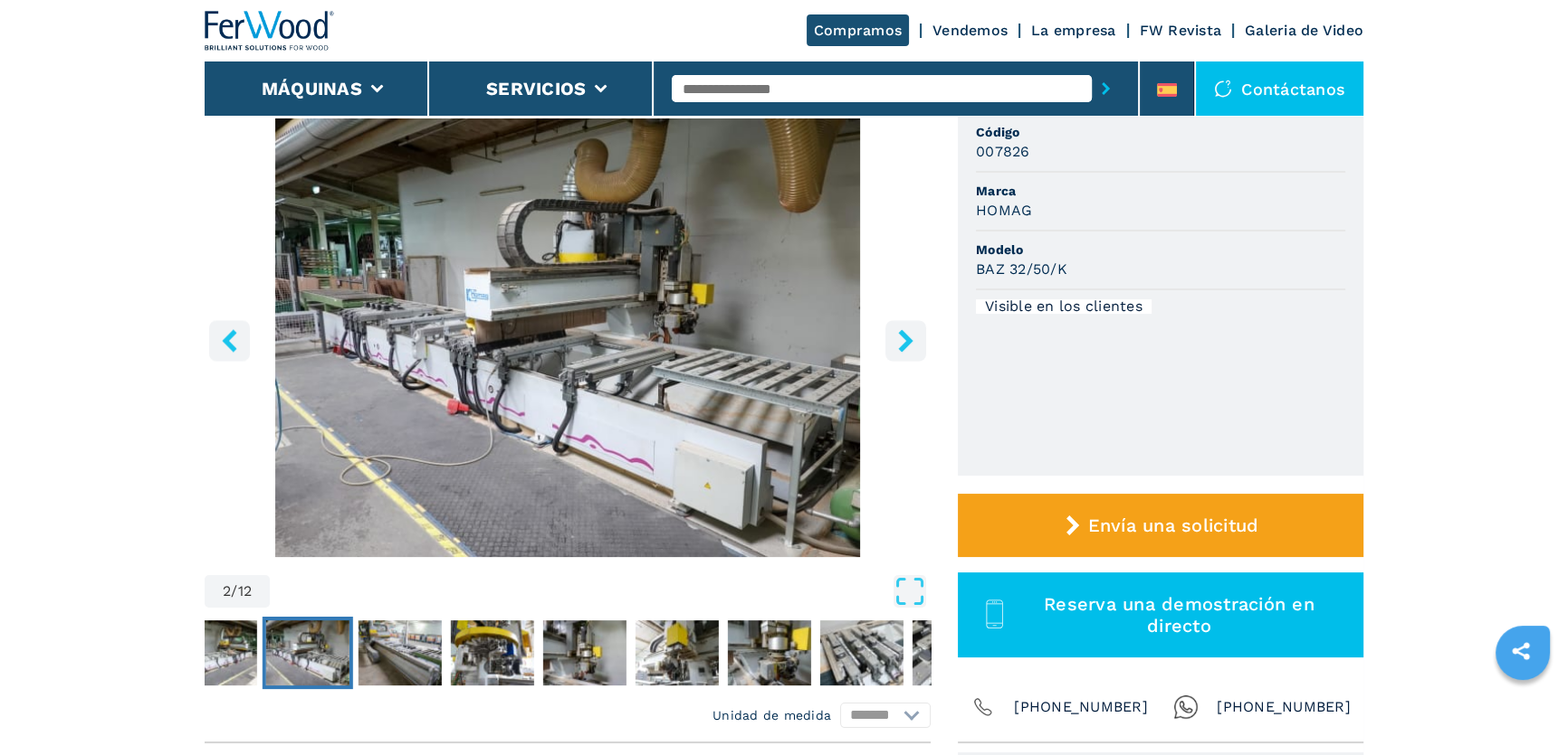
click at [904, 341] on icon "right-button" at bounding box center [904, 340] width 14 height 22
click at [901, 339] on icon "right-button" at bounding box center [905, 340] width 22 height 22
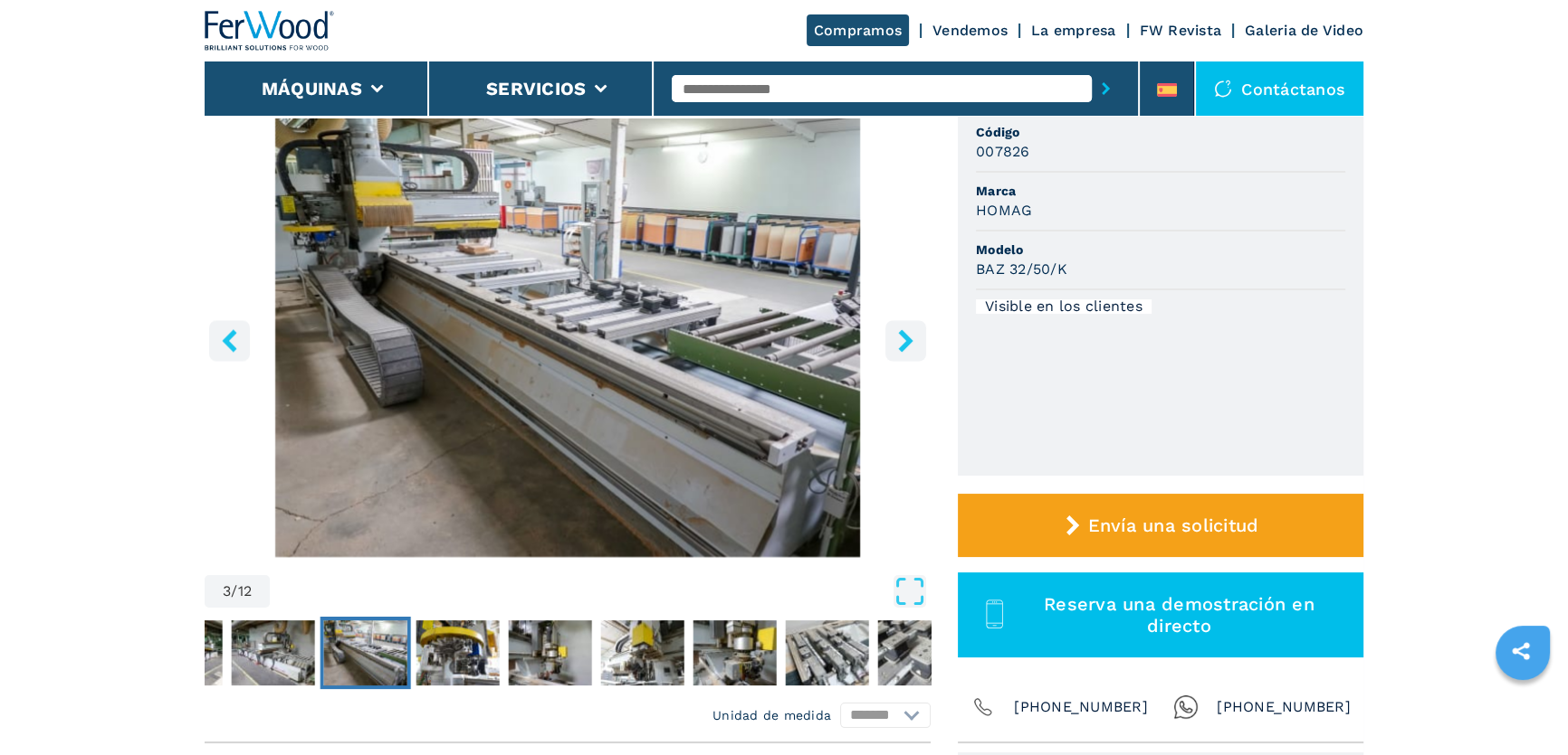
click at [905, 342] on icon "right-button" at bounding box center [904, 340] width 14 height 22
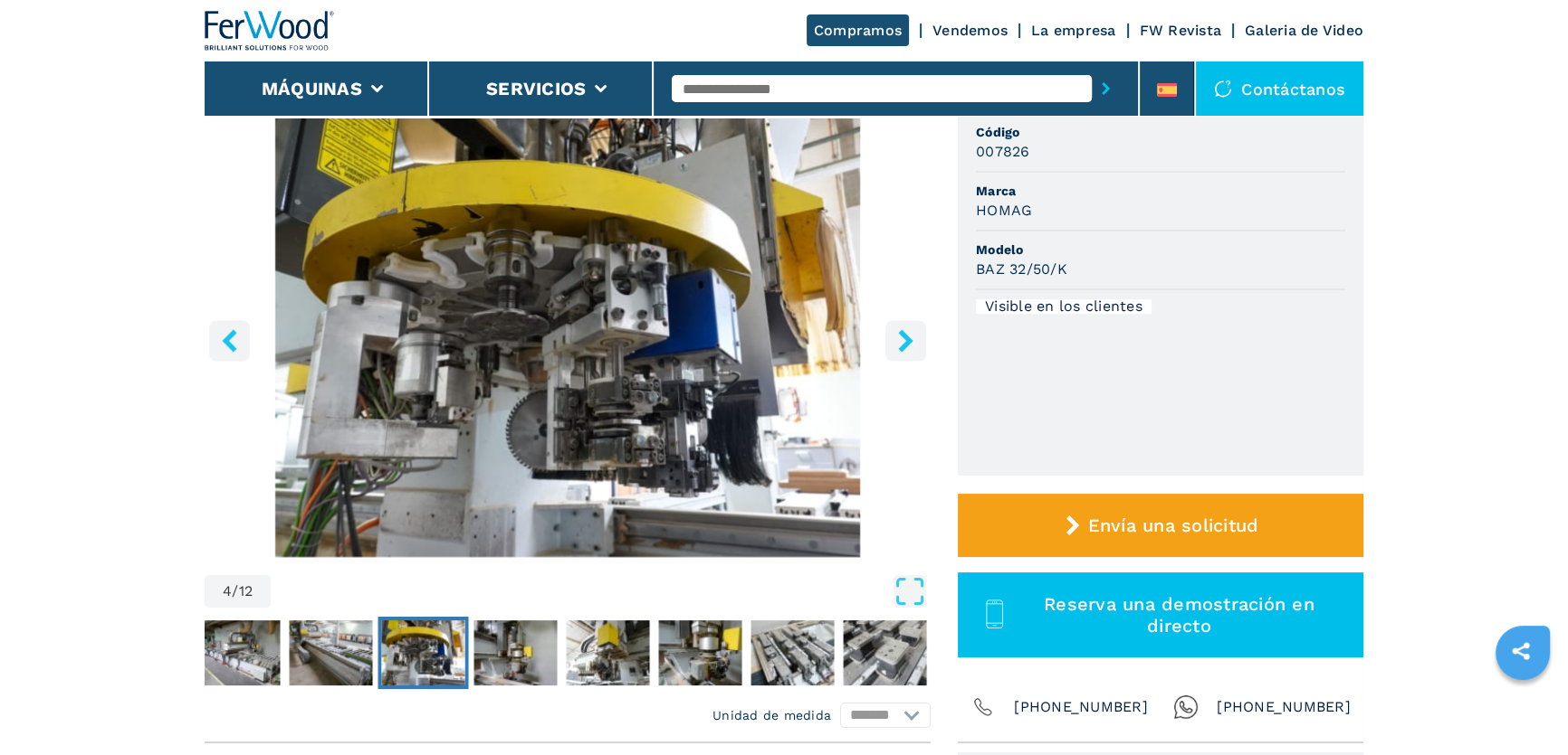
click at [905, 342] on icon "right-button" at bounding box center [904, 340] width 14 height 22
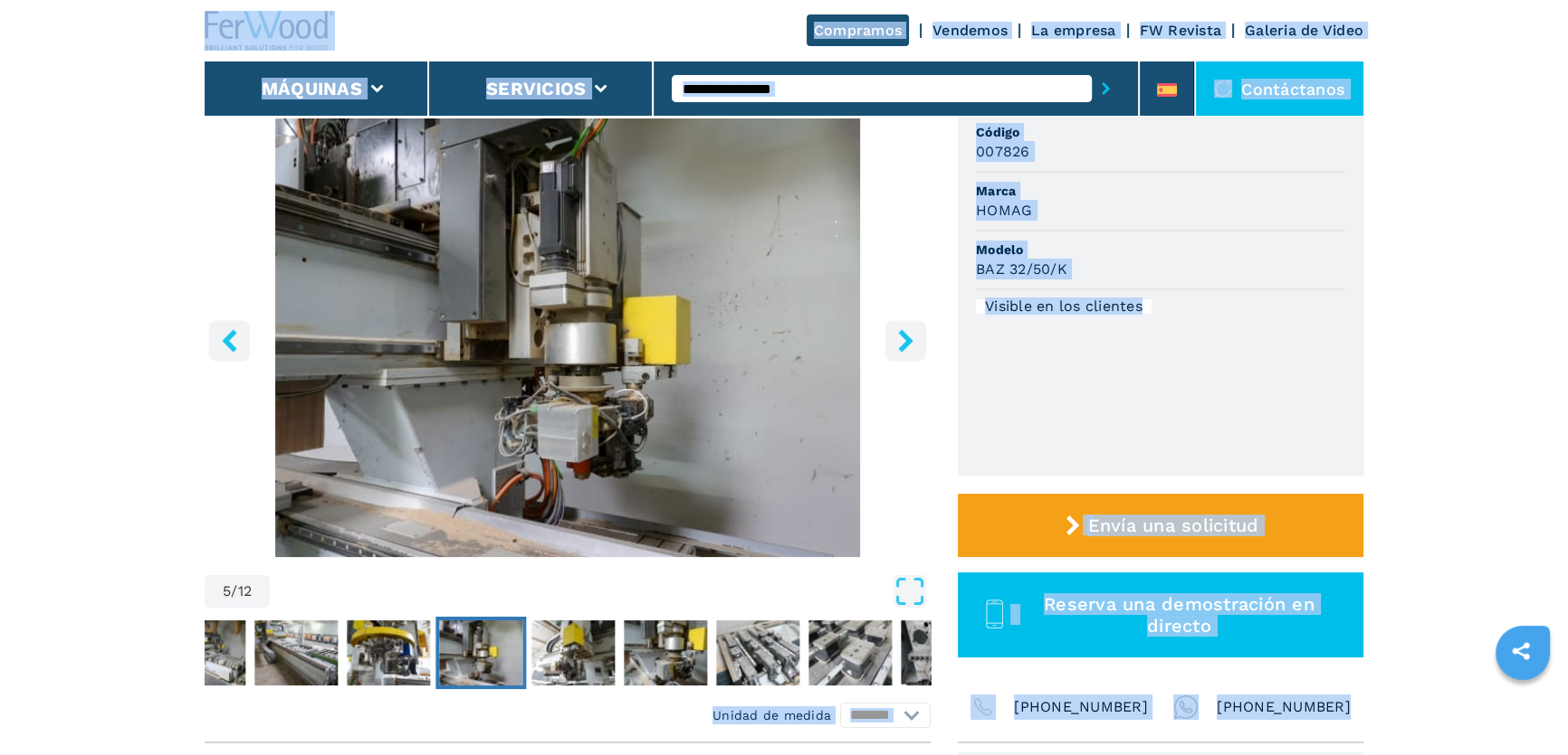
drag, startPoint x: 157, startPoint y: 8, endPoint x: 1434, endPoint y: 736, distance: 1469.9
click at [1466, 108] on header "Compramos Vendemos La empresa FW Revista Galeria de Video Máquinas Servicios Co…" at bounding box center [784, 58] width 1568 height 116
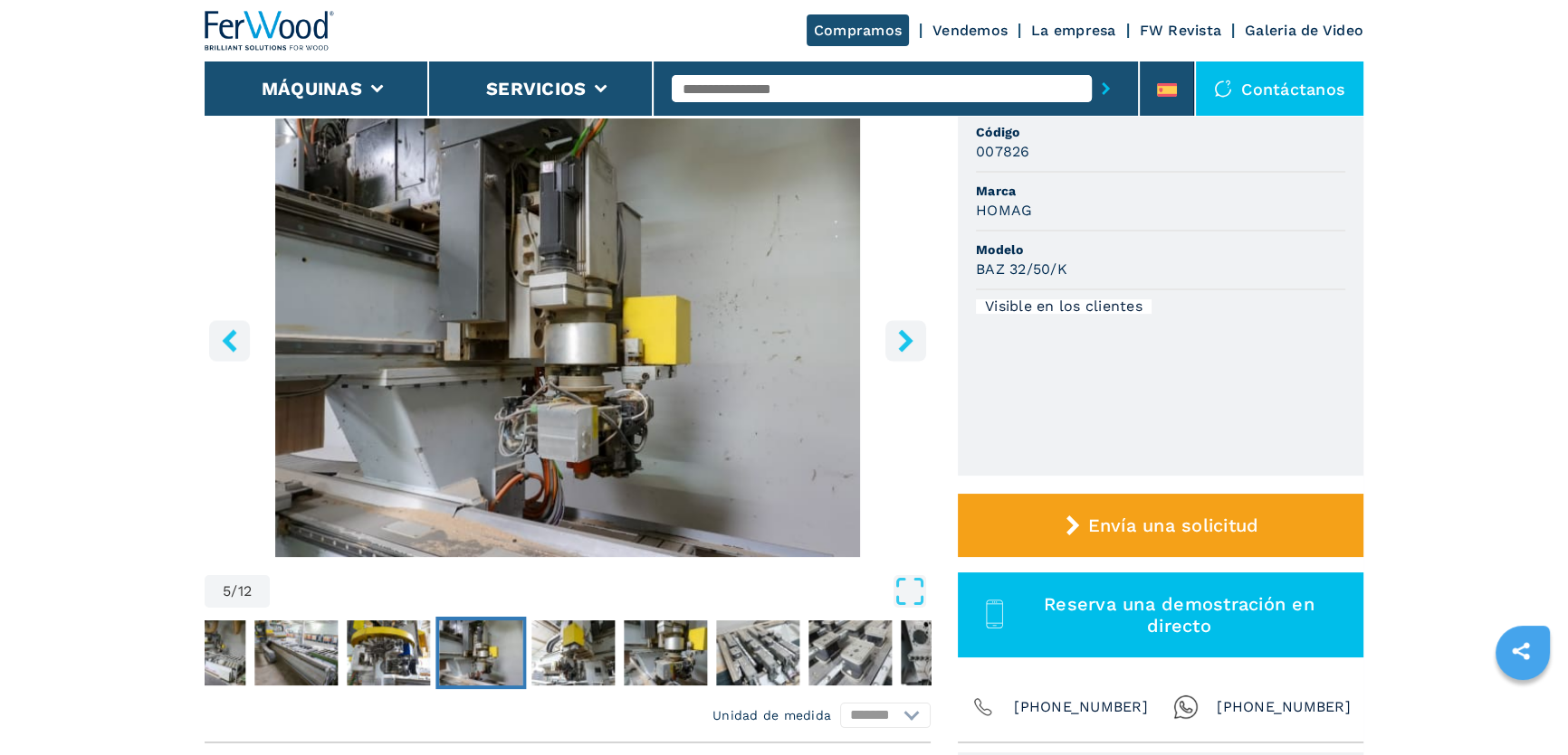
click at [904, 340] on icon "right-button" at bounding box center [905, 340] width 22 height 22
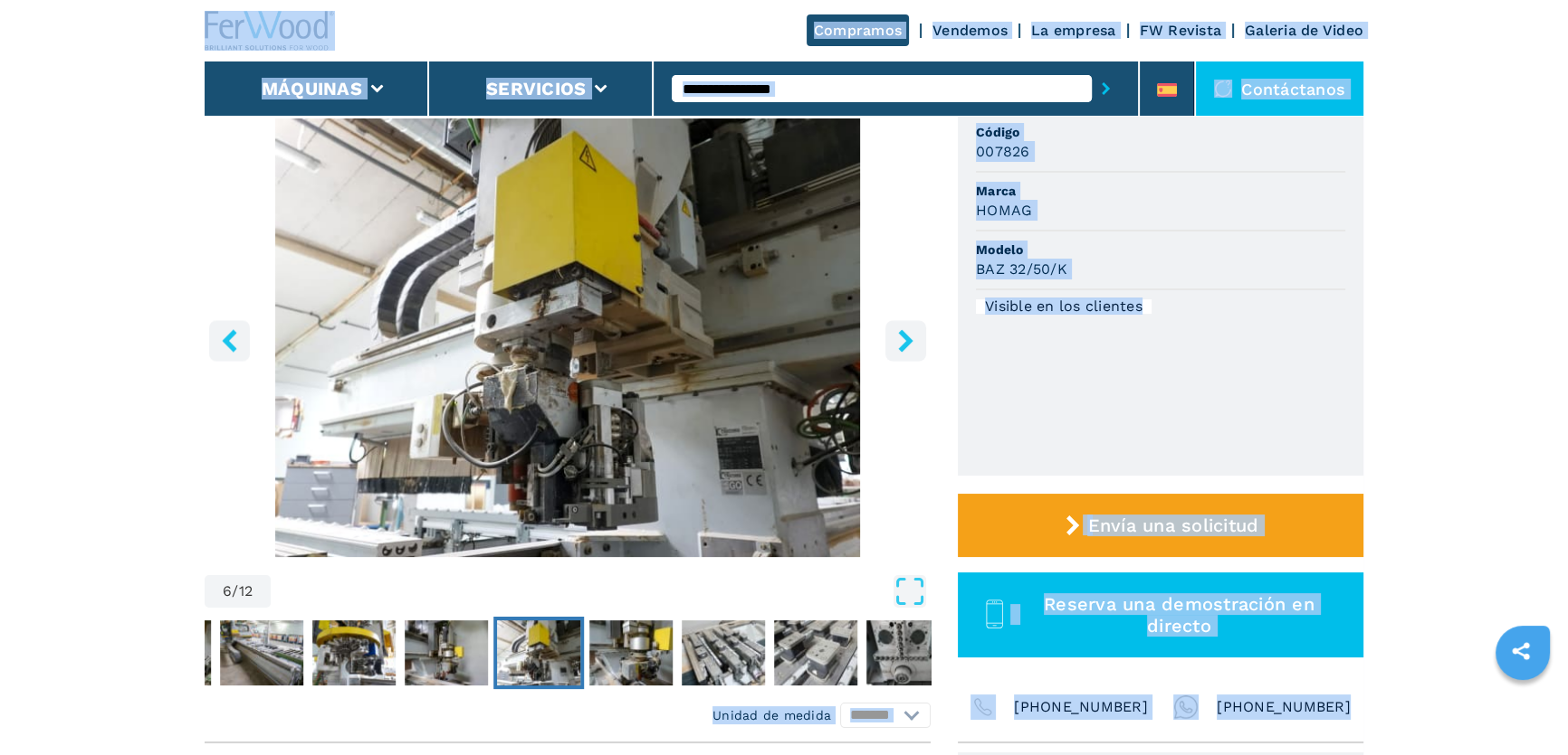
drag, startPoint x: 178, startPoint y: 7, endPoint x: 1428, endPoint y: 725, distance: 1441.5
click at [185, 8] on header "Compramos Vendemos La empresa FW Revista Galeria de Video Máquinas Servicios Co…" at bounding box center [784, 58] width 1568 height 116
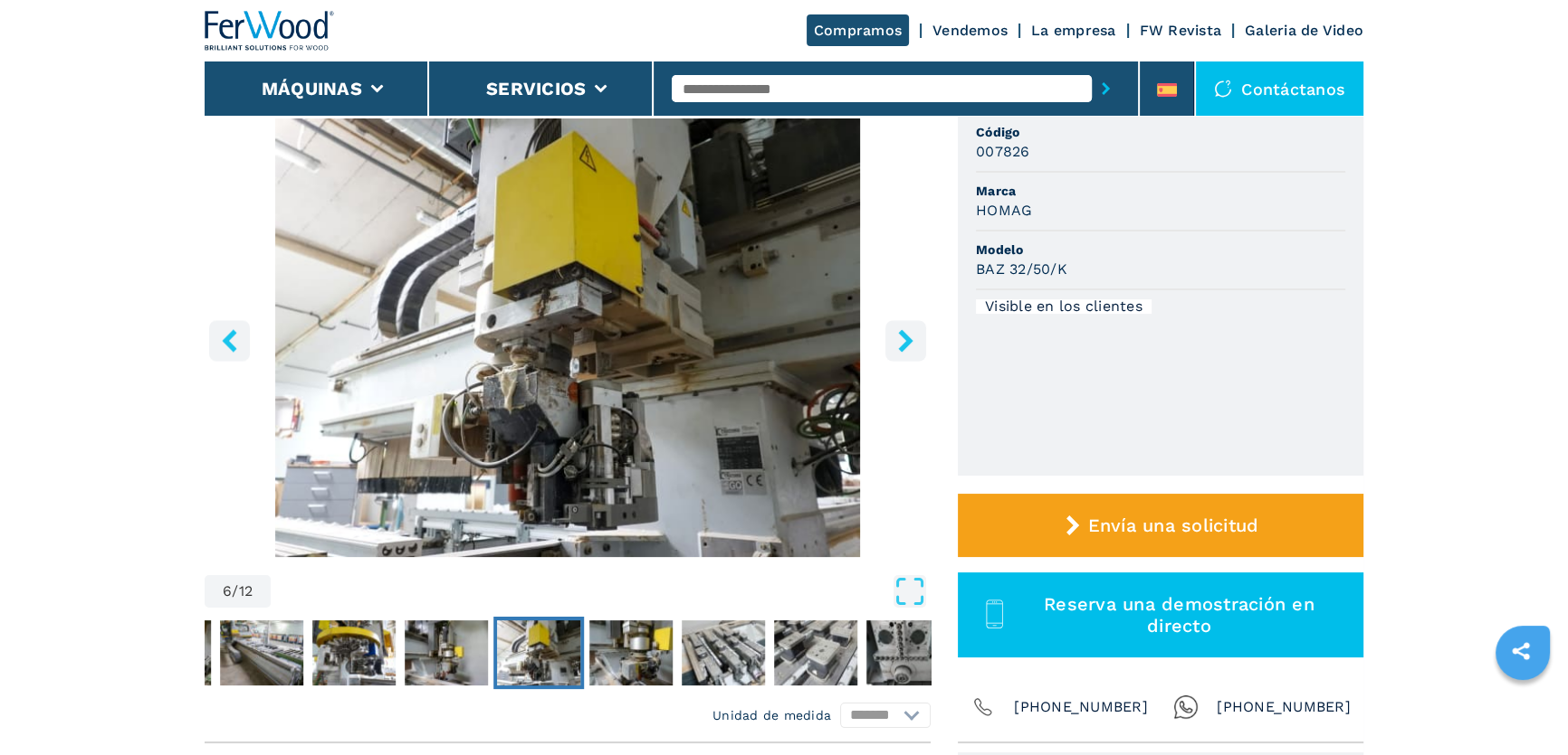
click at [906, 340] on icon "right-button" at bounding box center [904, 340] width 14 height 22
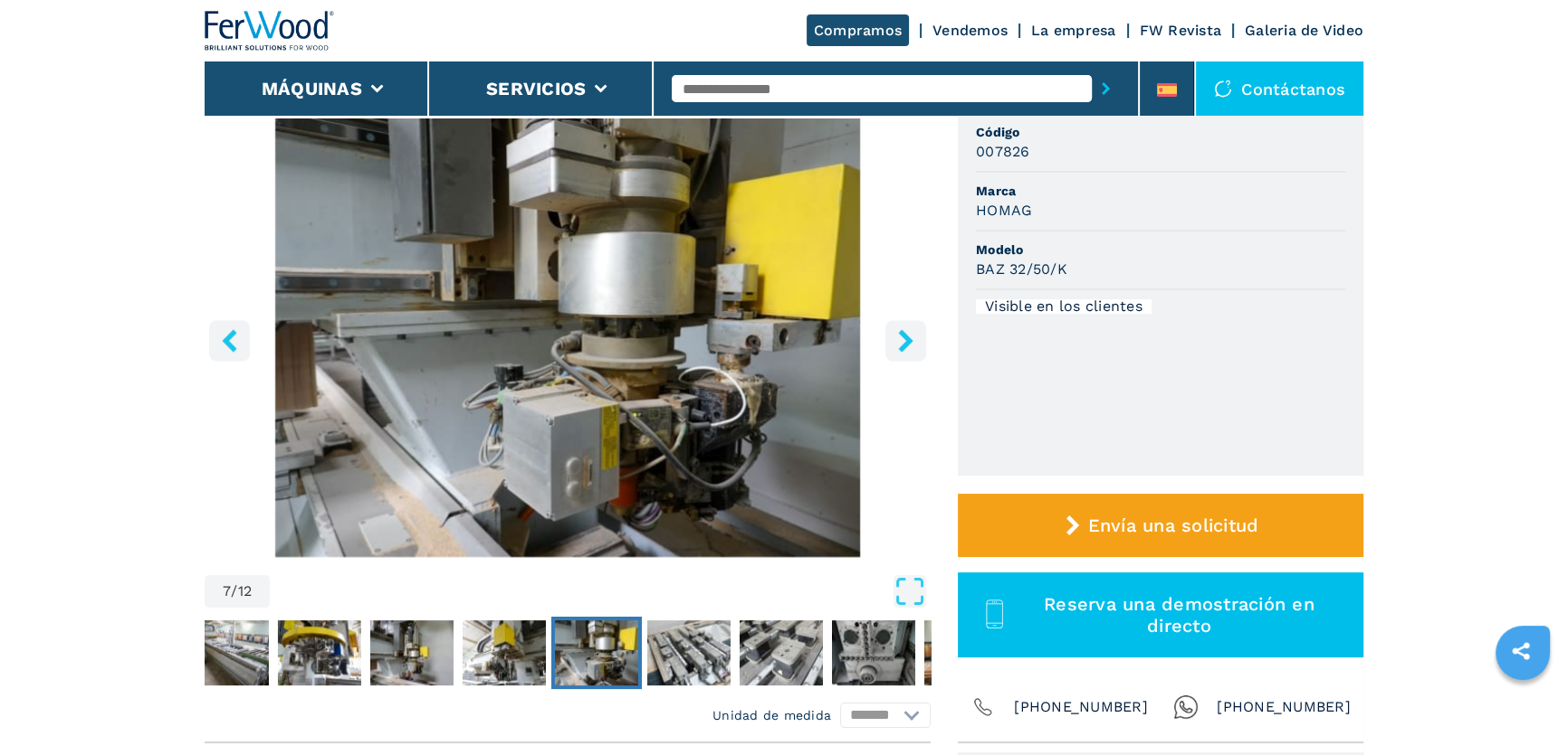
click at [903, 337] on icon "right-button" at bounding box center [905, 340] width 22 height 22
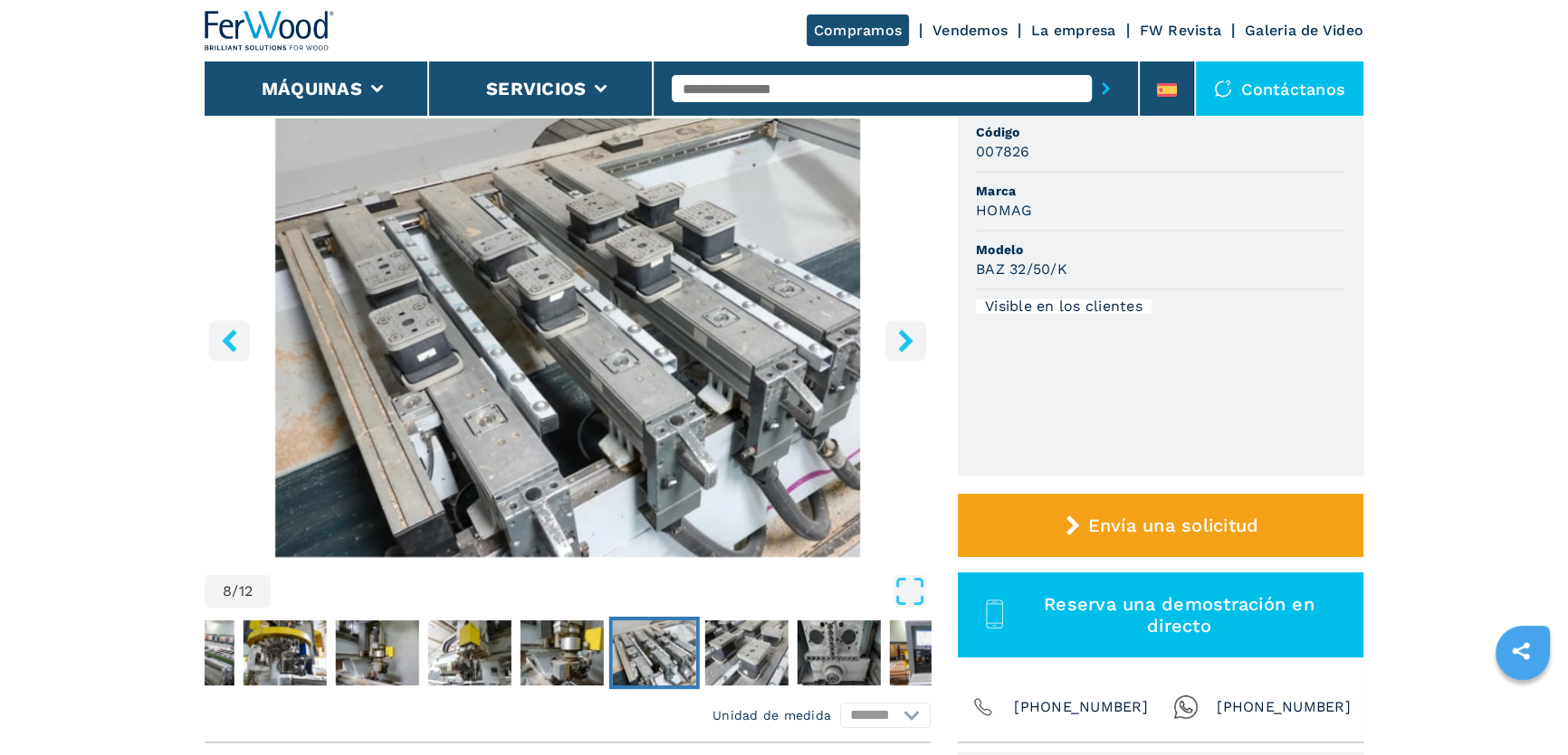
click at [900, 336] on icon "right-button" at bounding box center [905, 340] width 22 height 22
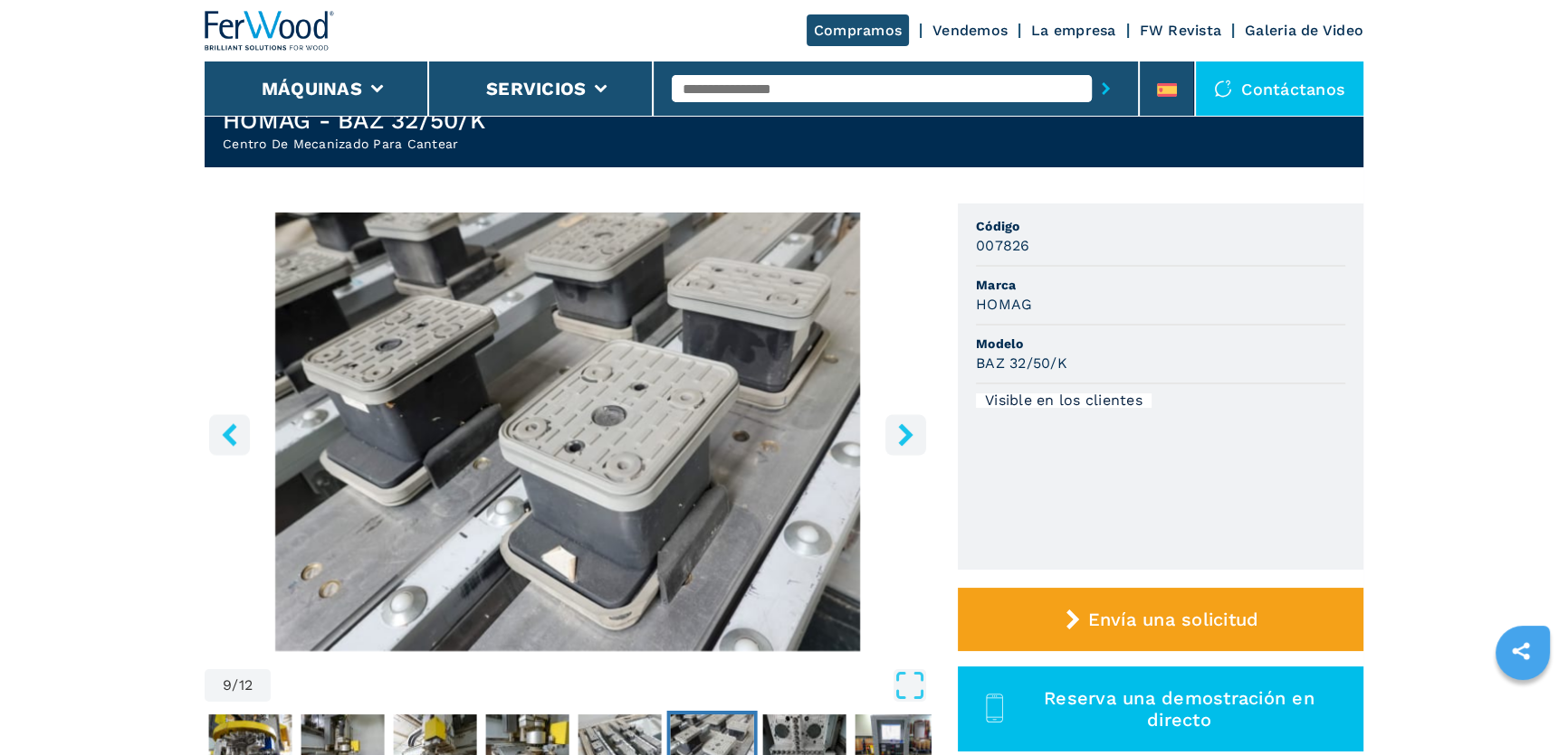
scroll to position [0, 0]
